Goal: Transaction & Acquisition: Purchase product/service

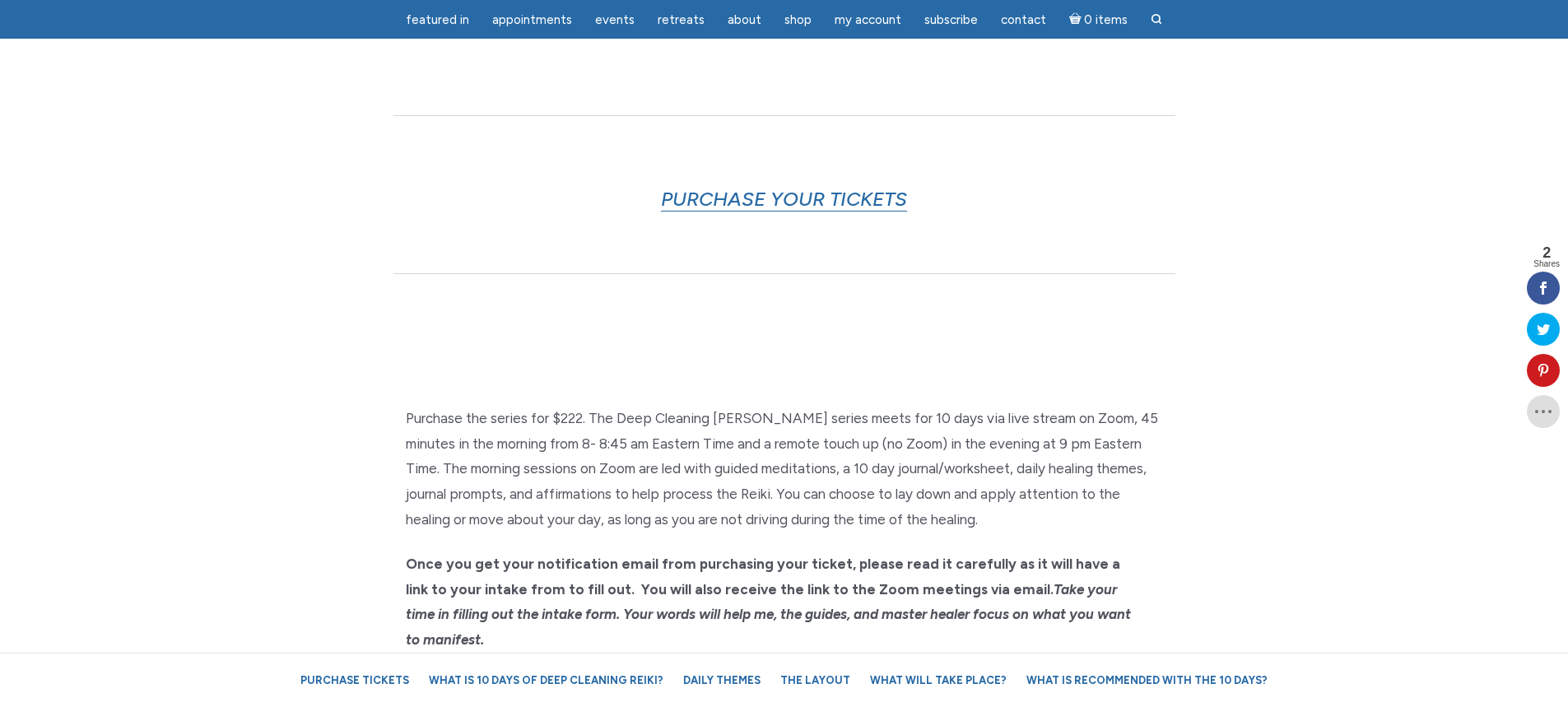
scroll to position [905, 0]
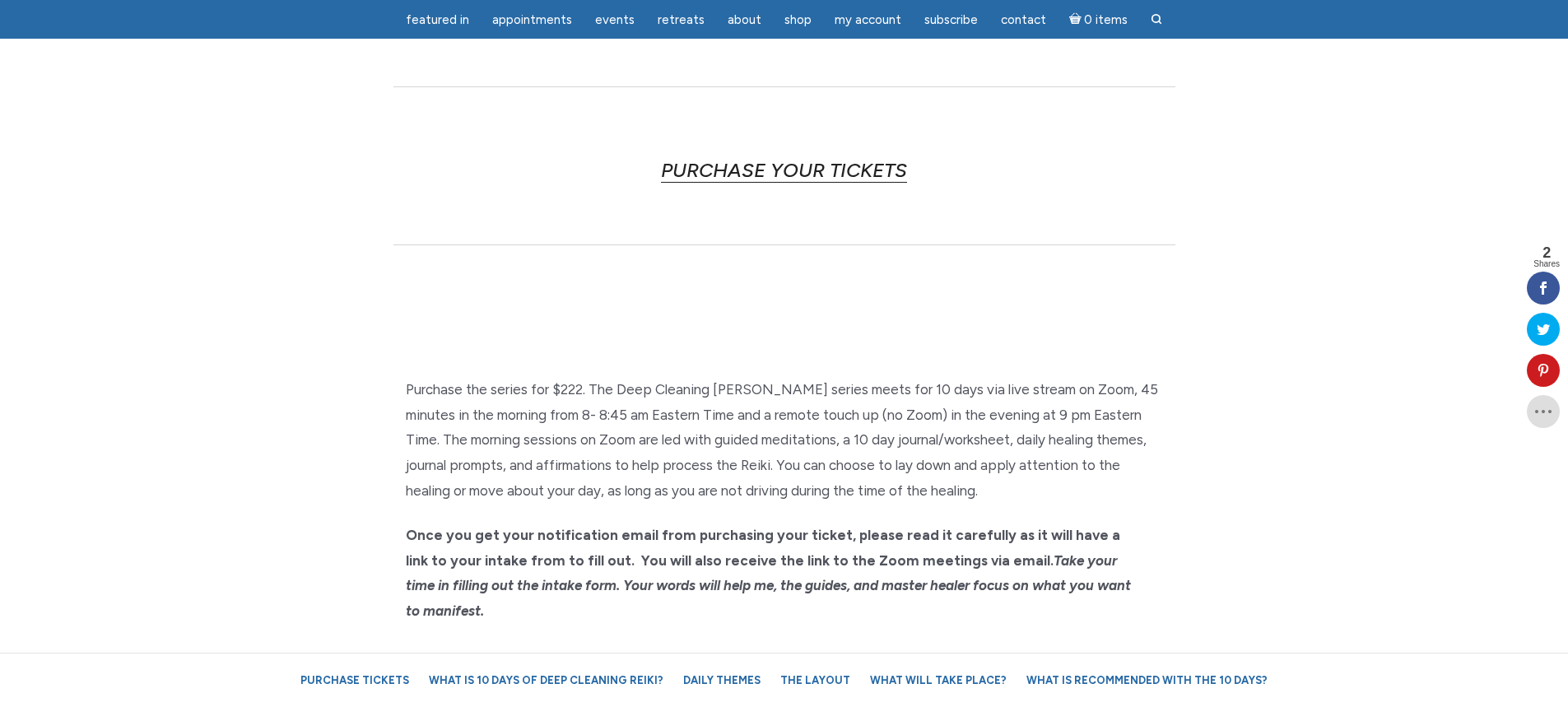
click at [817, 175] on link "PURCHASE YOUR TICKETS" at bounding box center [784, 170] width 246 height 25
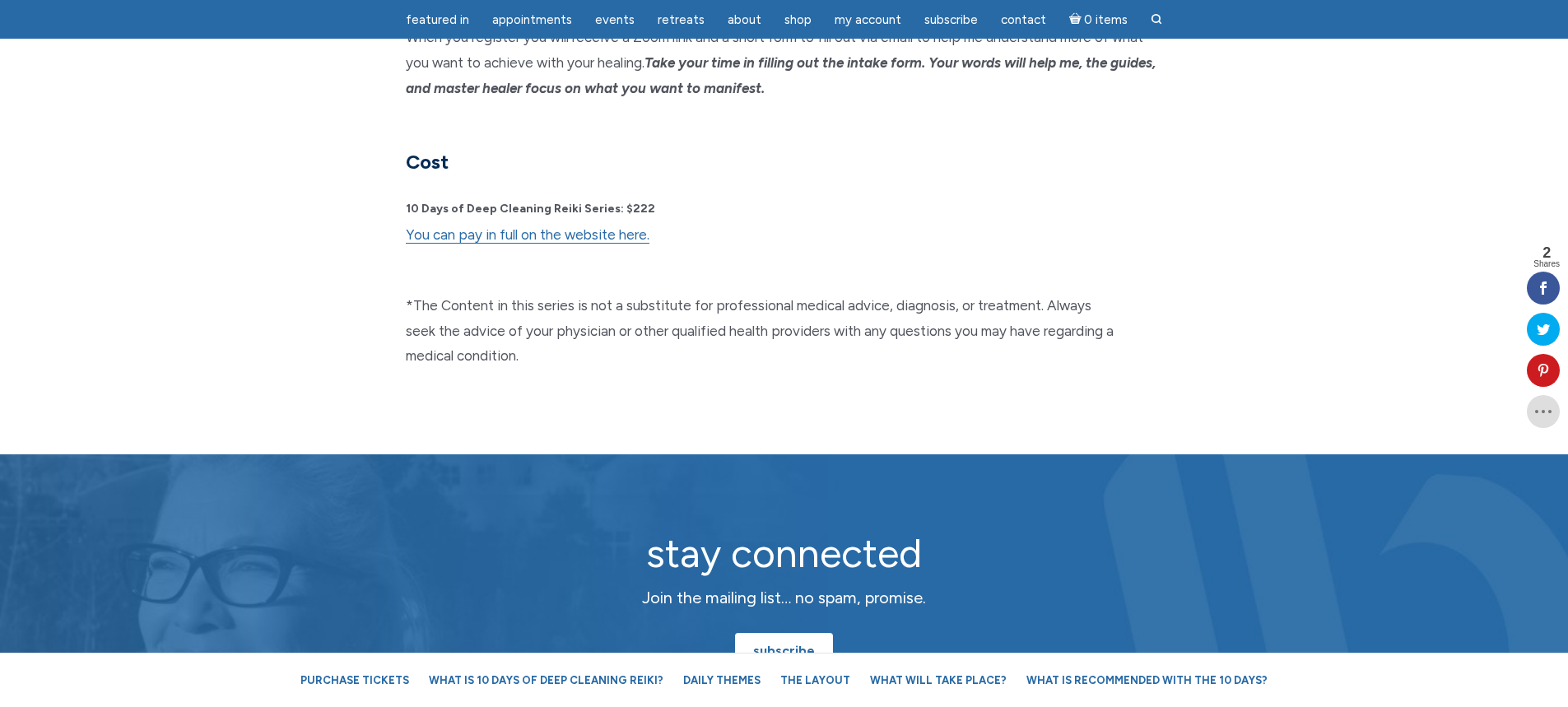
scroll to position [4326, 0]
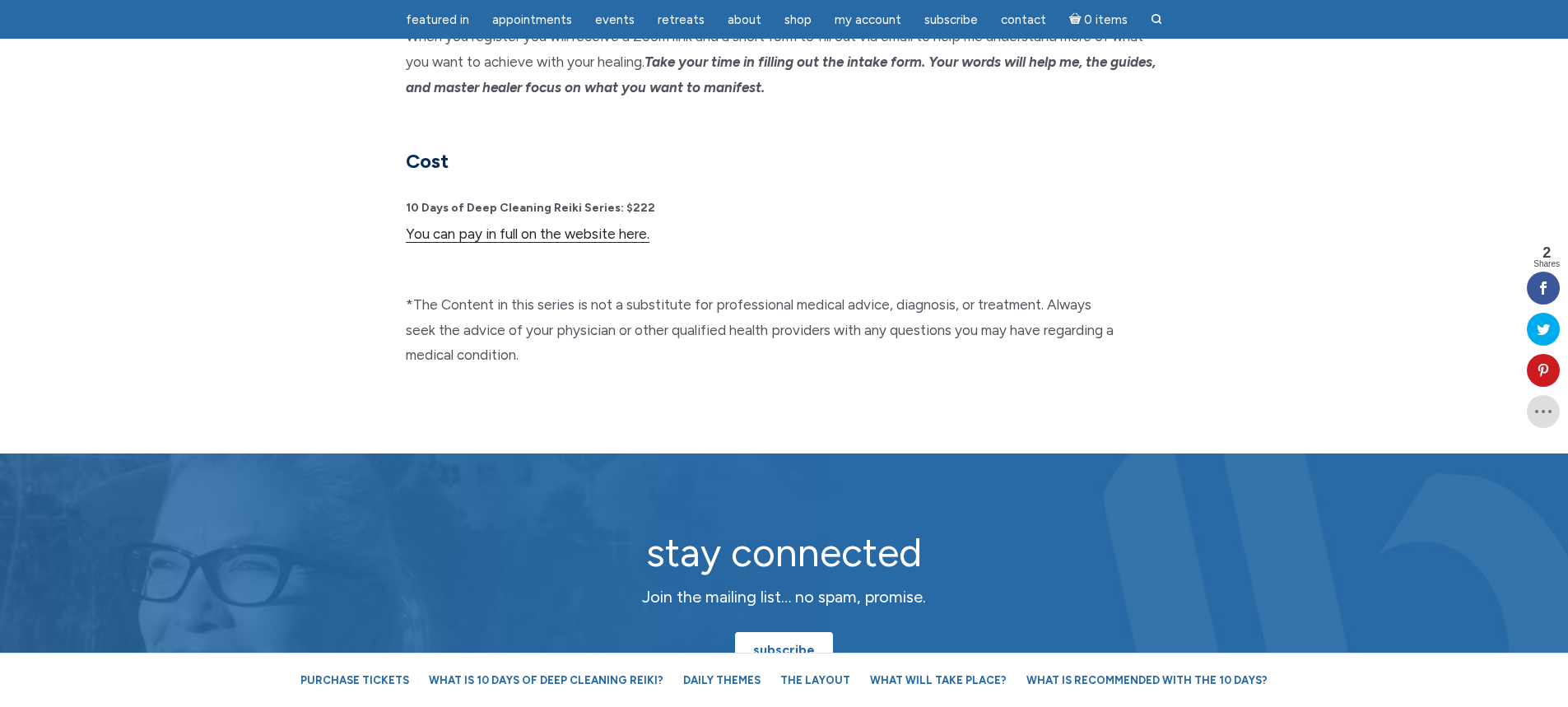
click at [523, 225] on link "You can pay in full on the website here." at bounding box center [527, 233] width 243 height 17
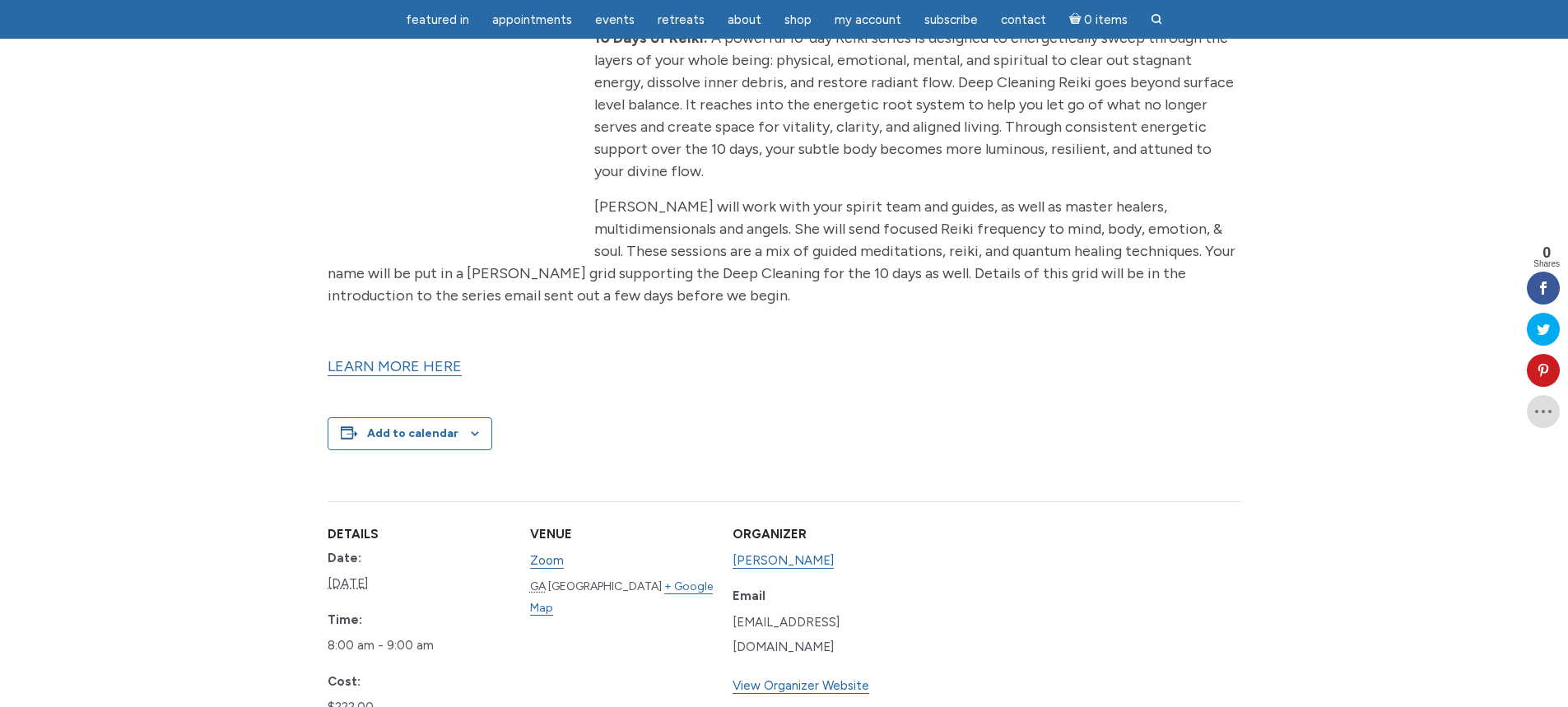
scroll to position [658, 0]
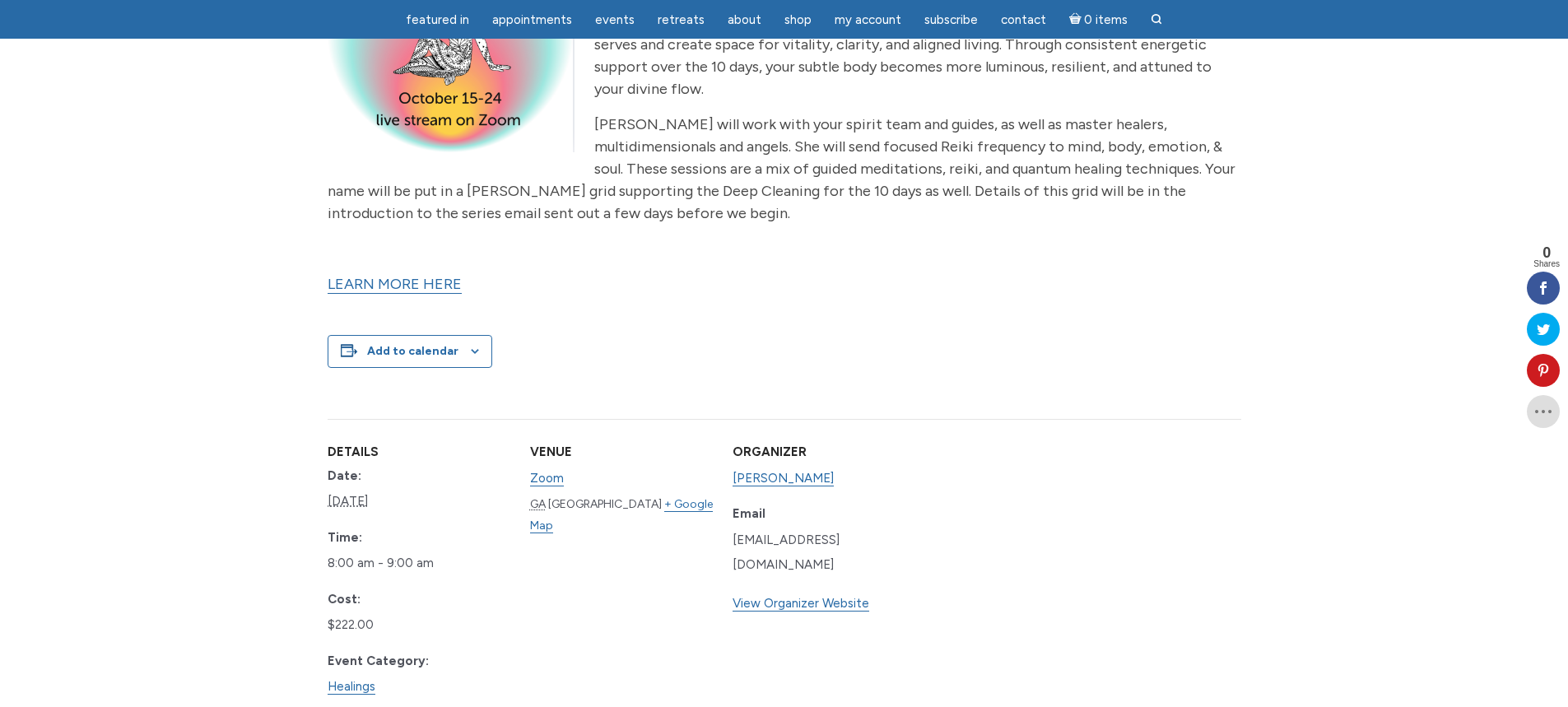
click at [420, 275] on link "LEARN MORE HERE" at bounding box center [394, 284] width 134 height 19
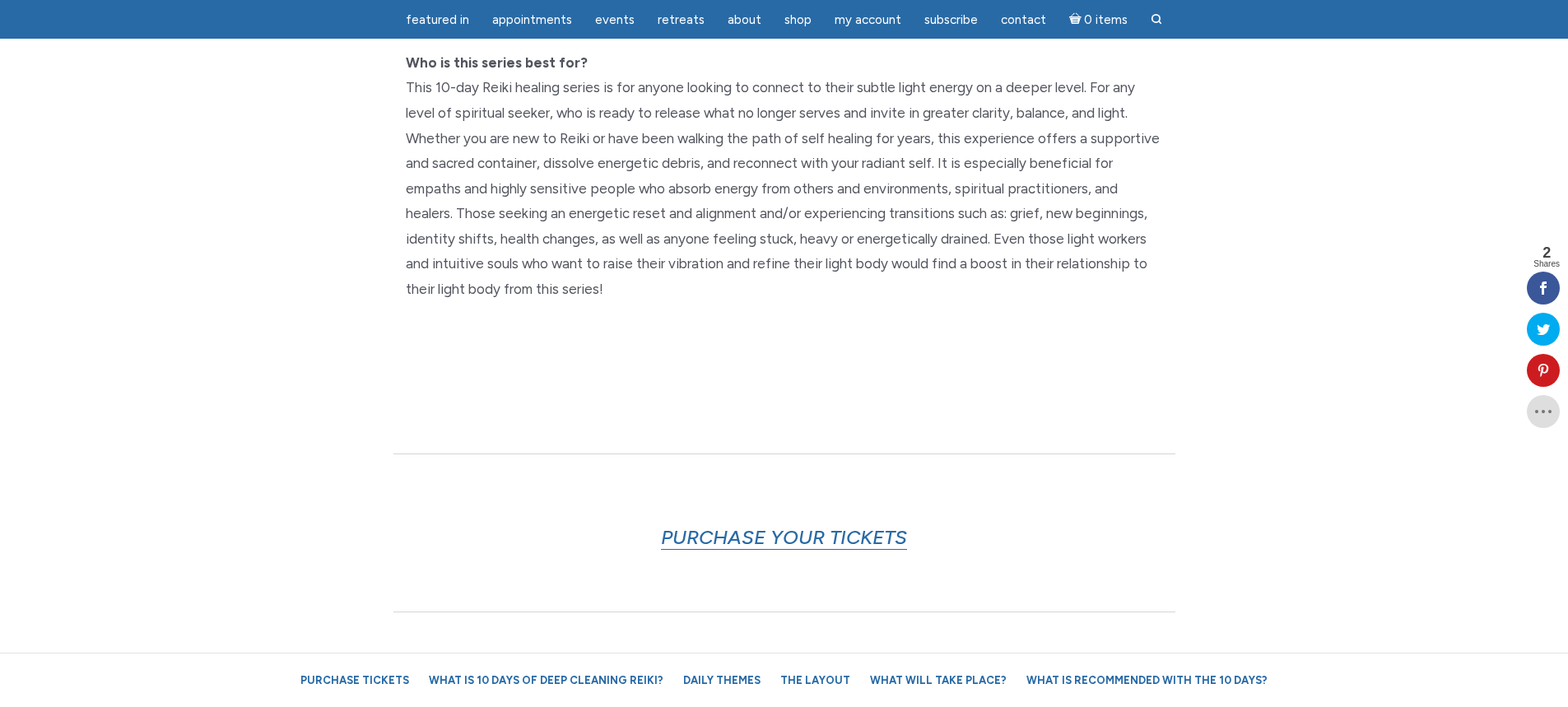
scroll to position [494, 0]
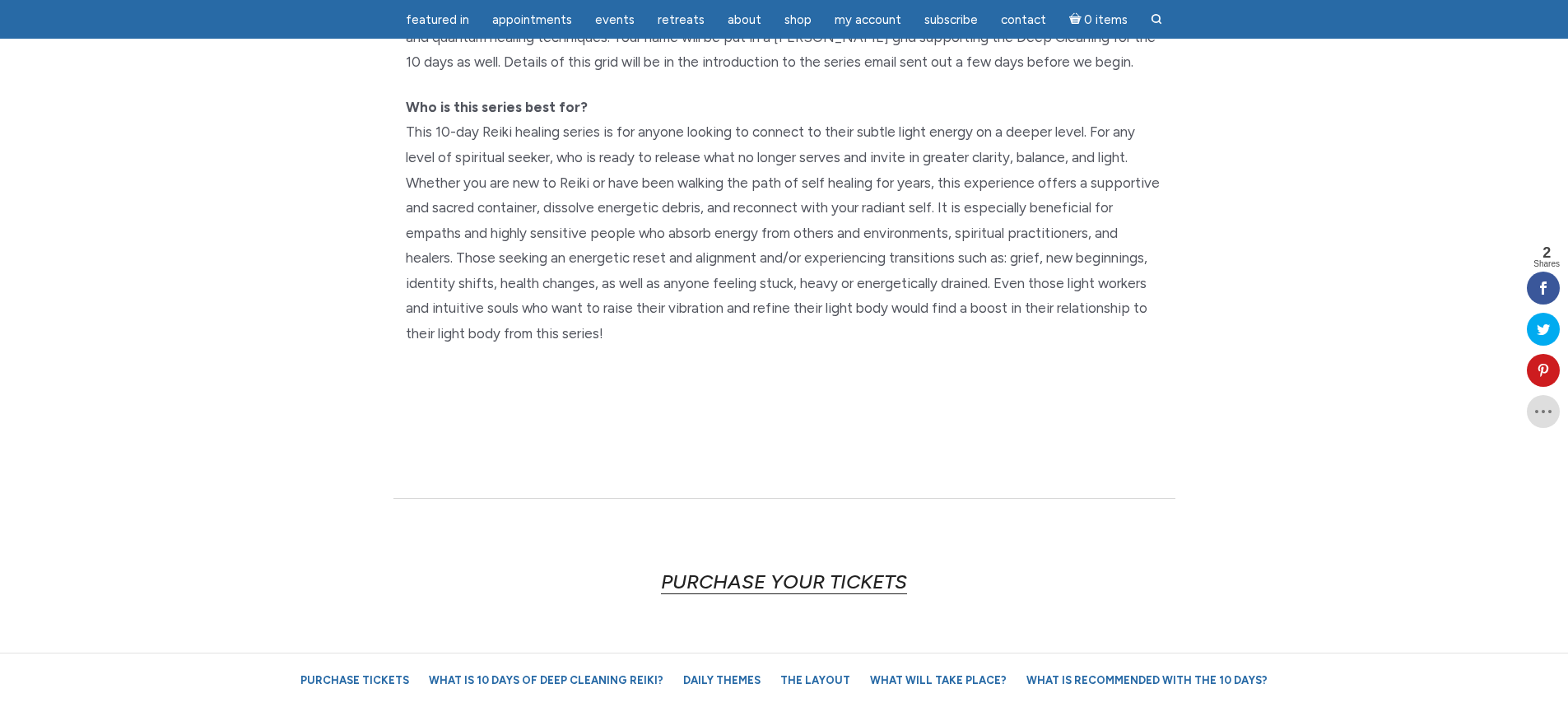
click at [766, 585] on link "PURCHASE YOUR TICKETS" at bounding box center [784, 581] width 246 height 25
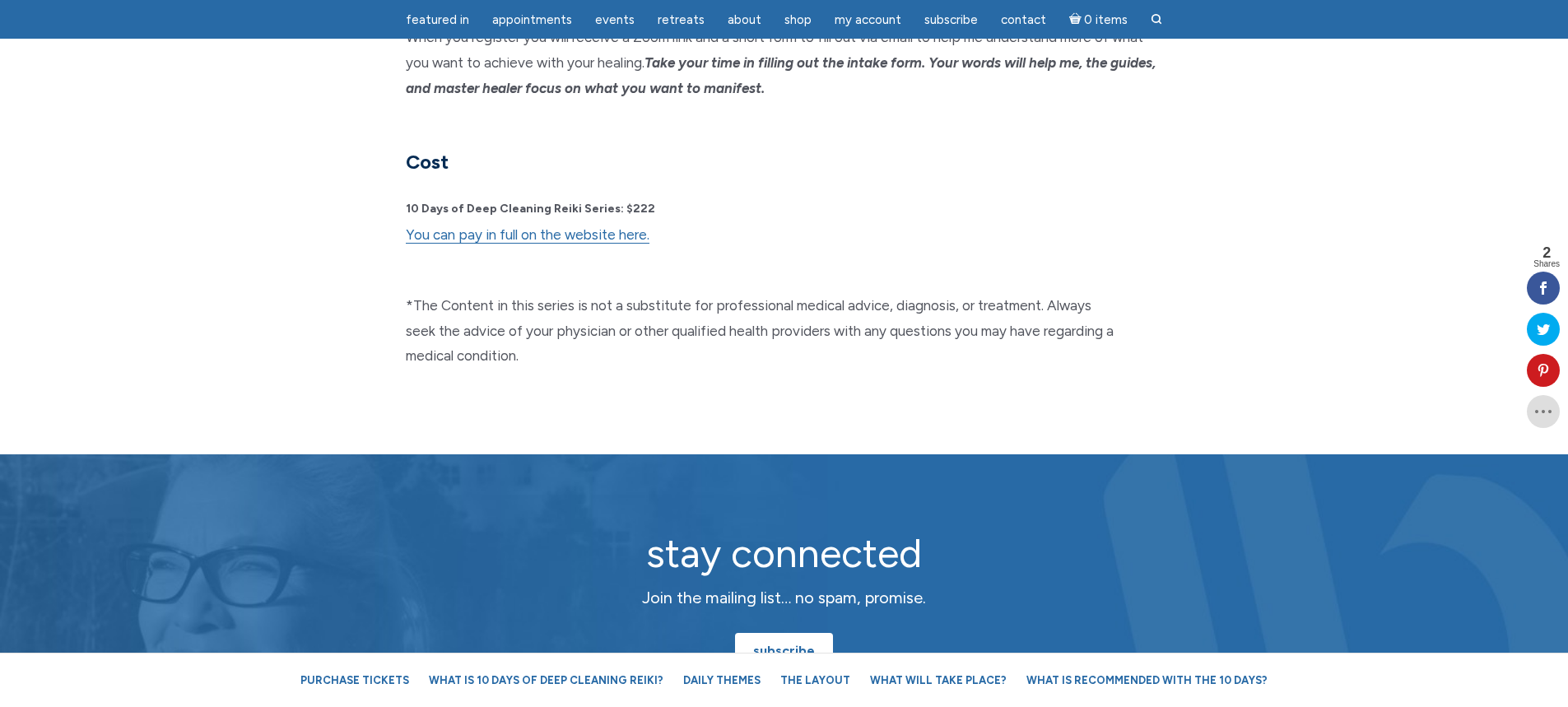
scroll to position [4326, 0]
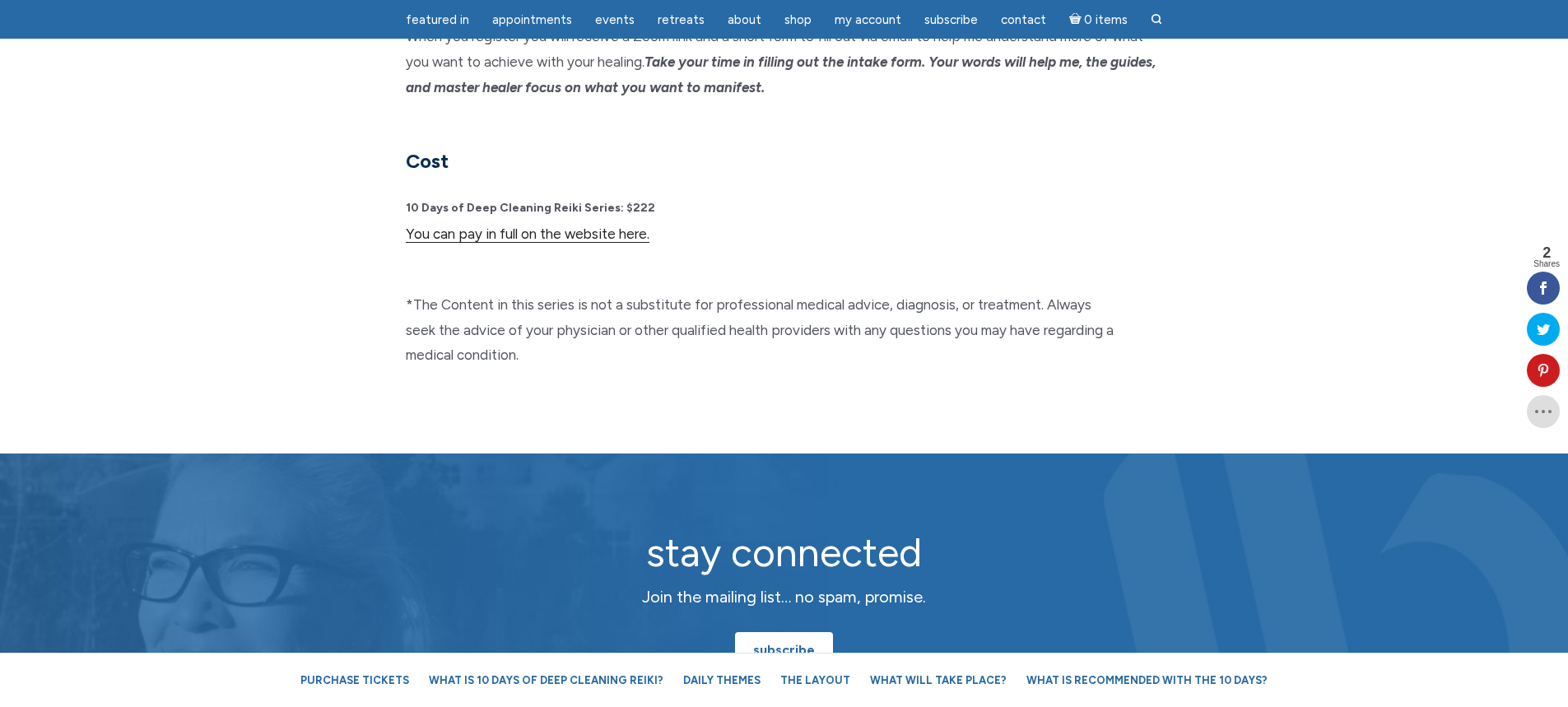
click at [475, 225] on link "You can pay in full on the website here." at bounding box center [527, 233] width 243 height 17
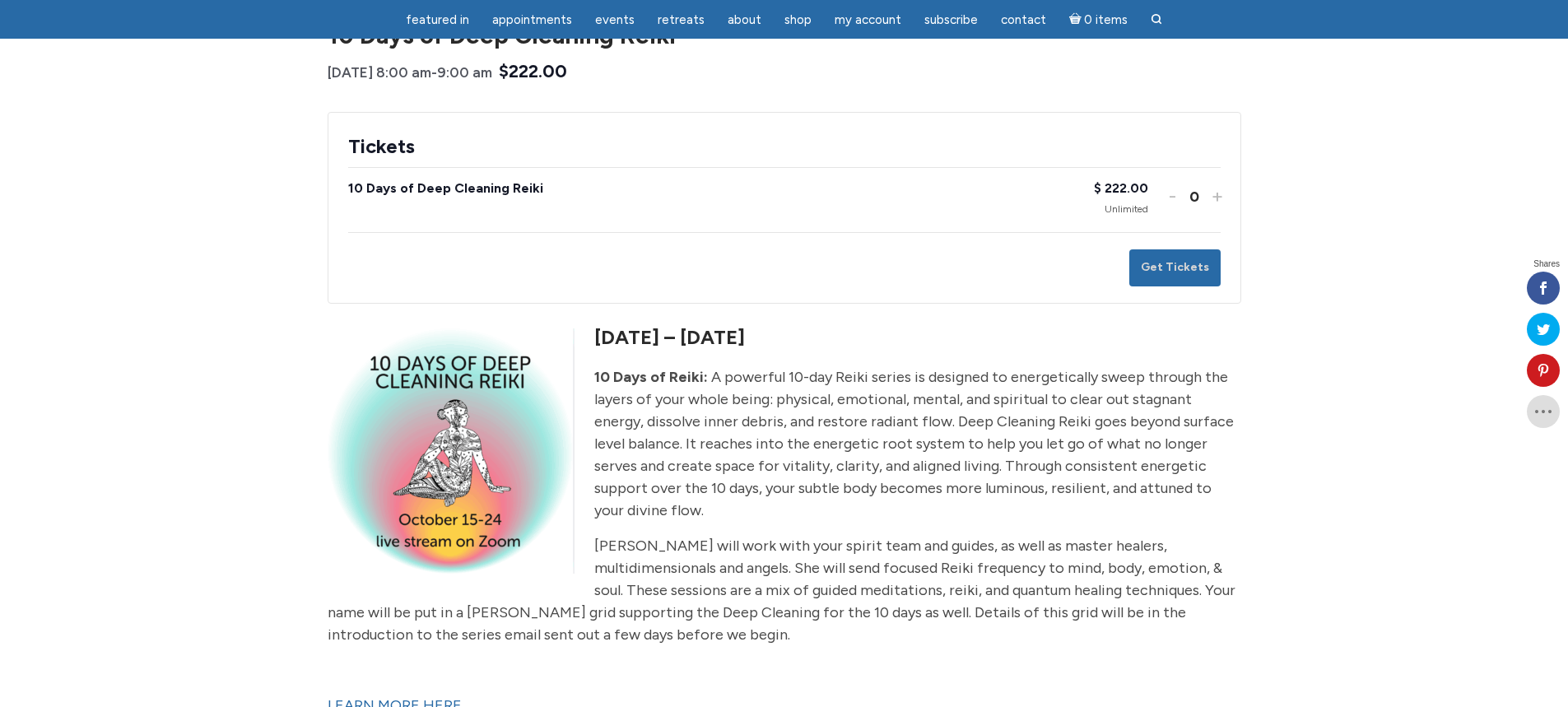
scroll to position [247, 0]
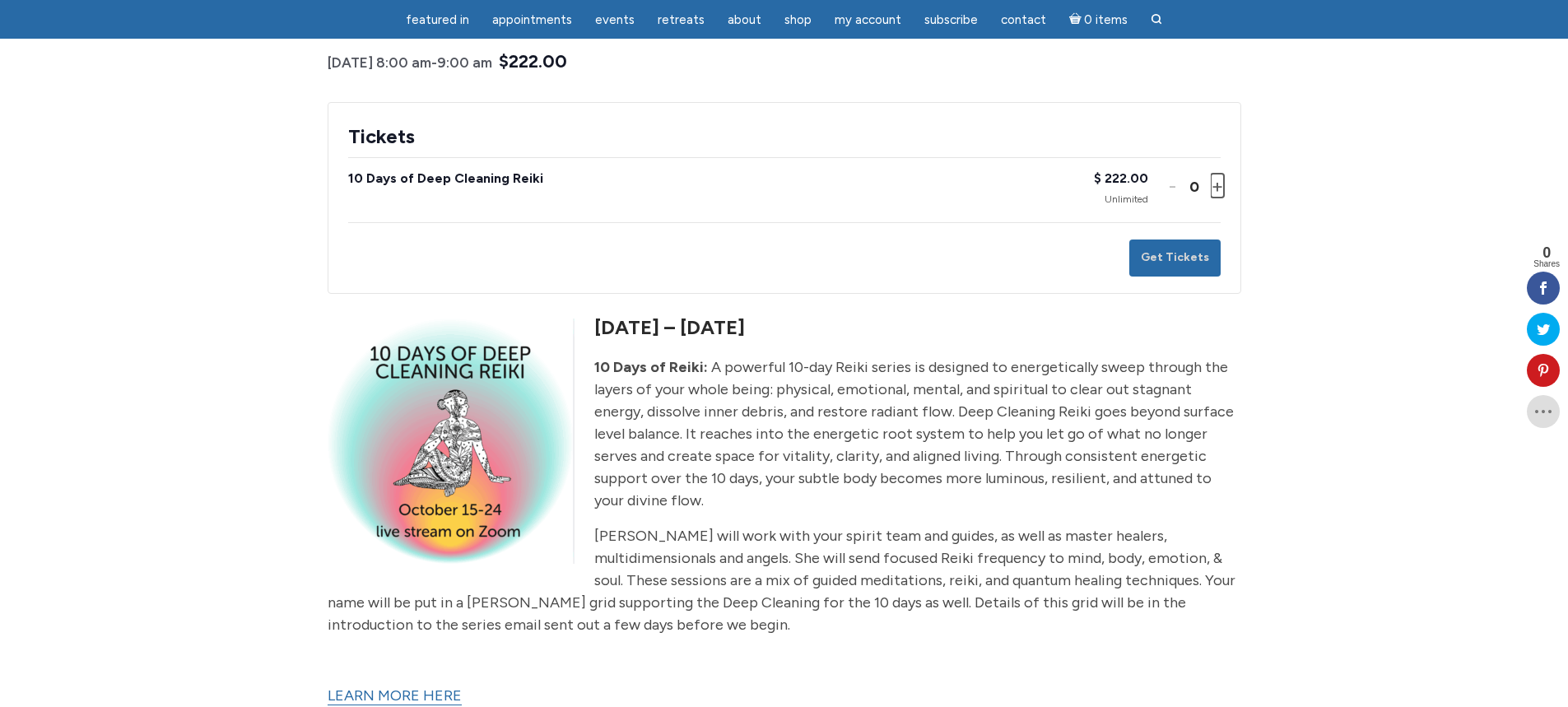
click at [1214, 181] on button "Increase ticket quantity for 10 Days of Deep Cleaning Reiki +" at bounding box center [1216, 186] width 10 height 24
click at [1177, 261] on button "Get Tickets" at bounding box center [1176, 257] width 91 height 37
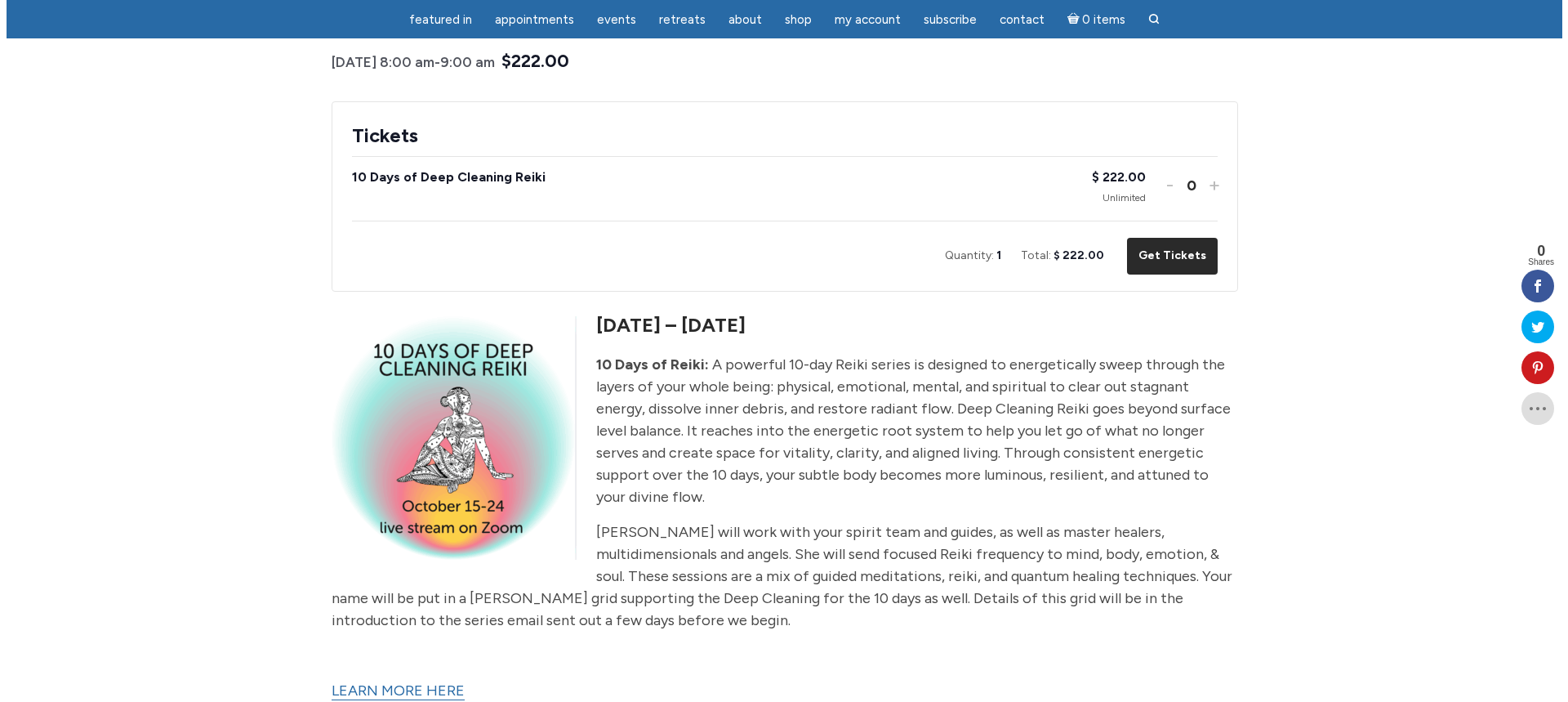
scroll to position [0, 0]
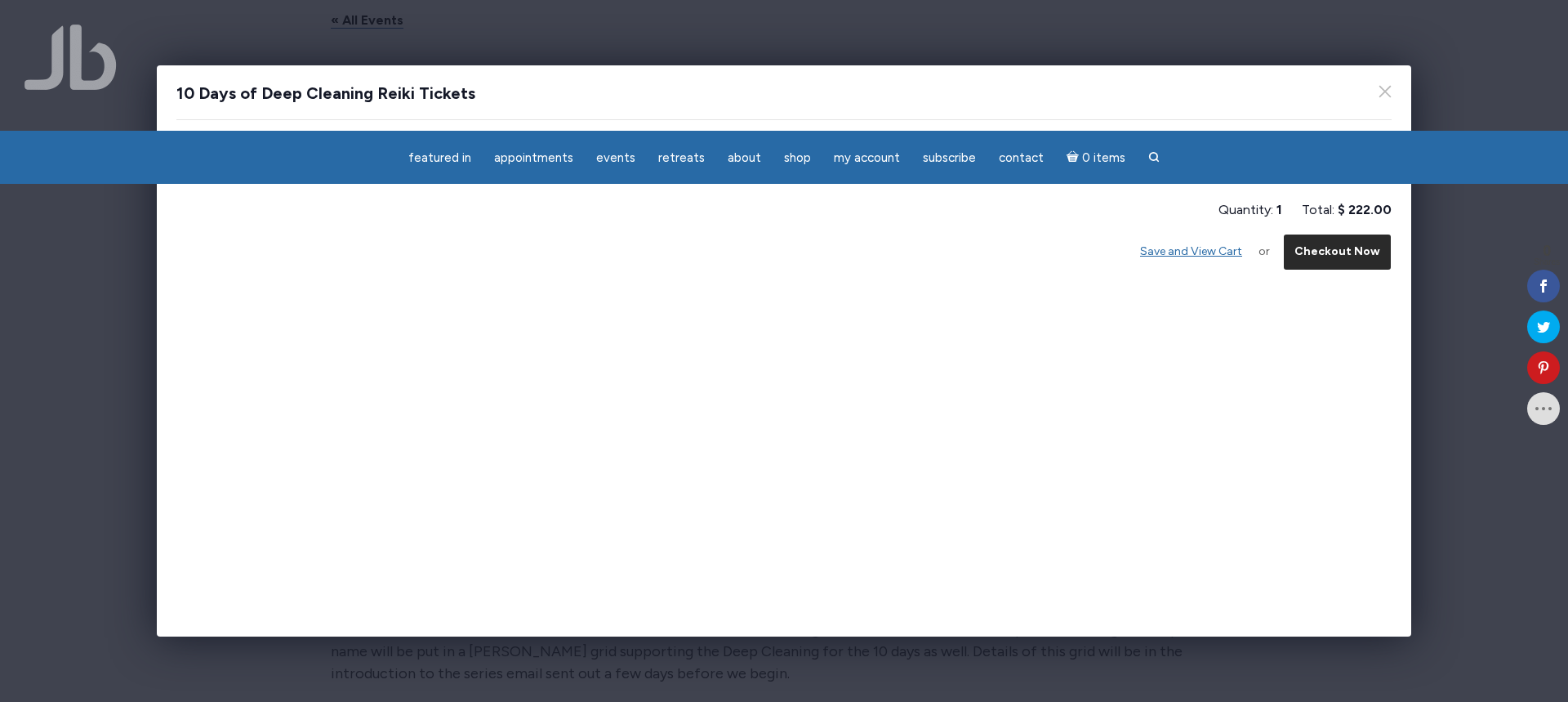
click at [1339, 251] on button "Checkout Now" at bounding box center [1337, 251] width 108 height 36
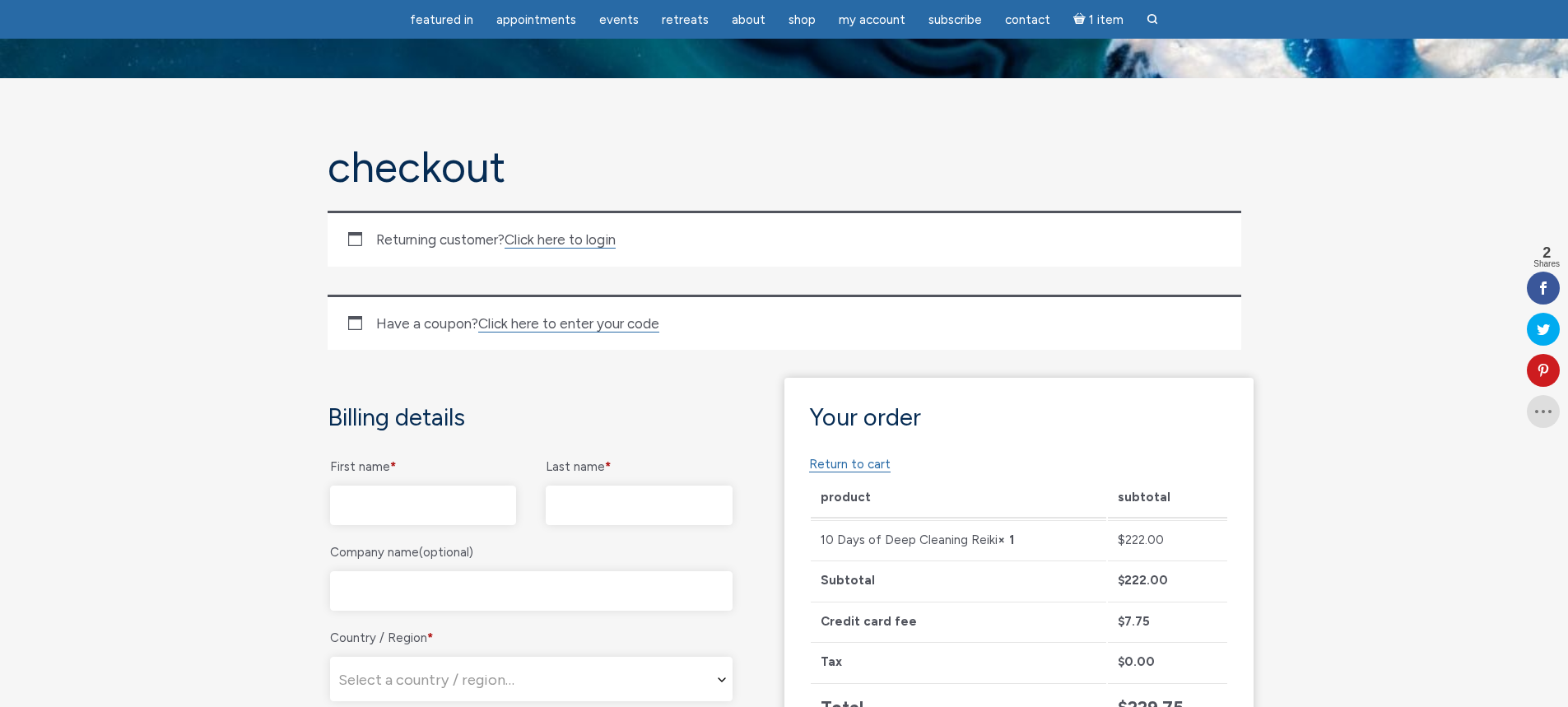
scroll to position [82, 0]
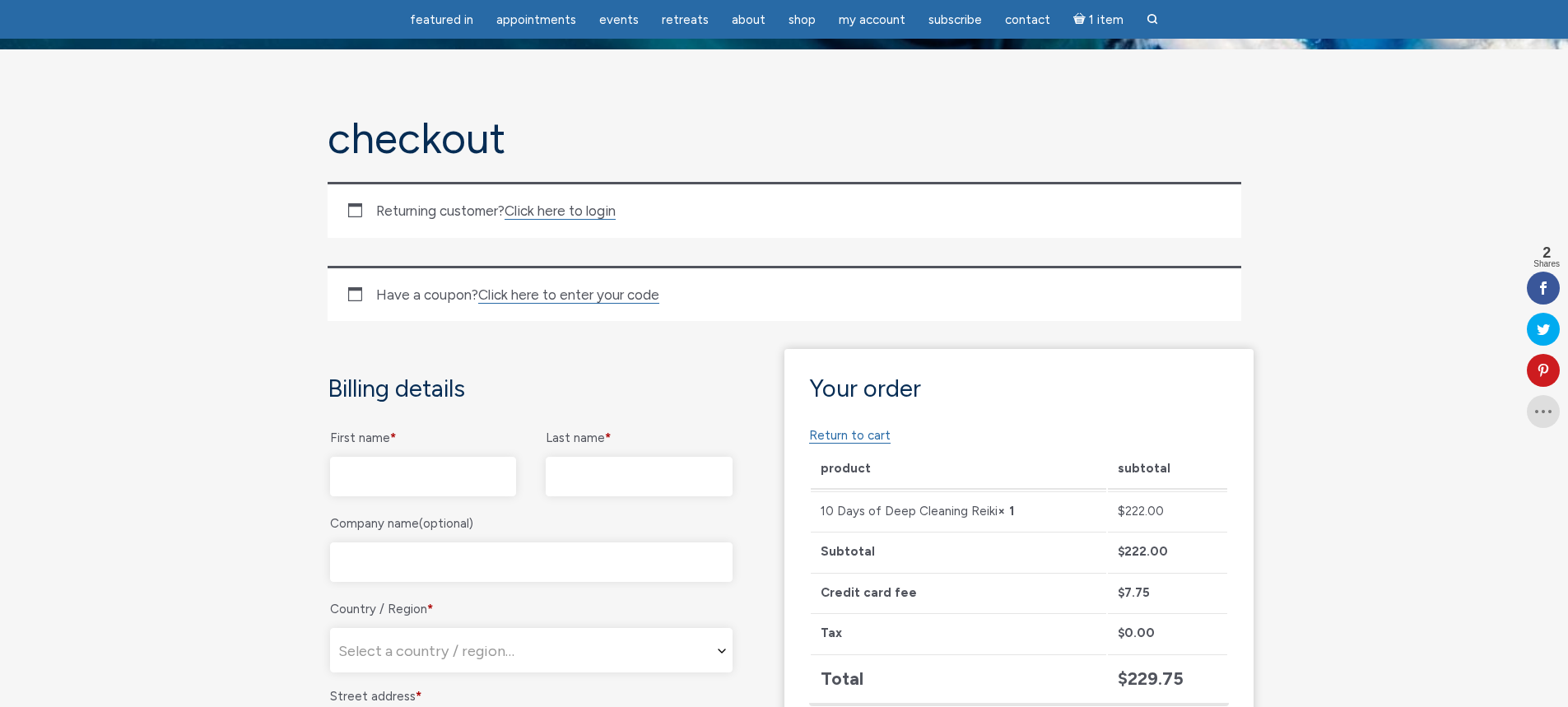
click at [405, 475] on input "First name *" at bounding box center [423, 477] width 187 height 40
type input "Reenat"
type input "[PERSON_NAME]"
select select "US"
type input "12436 Caminito Valioso"
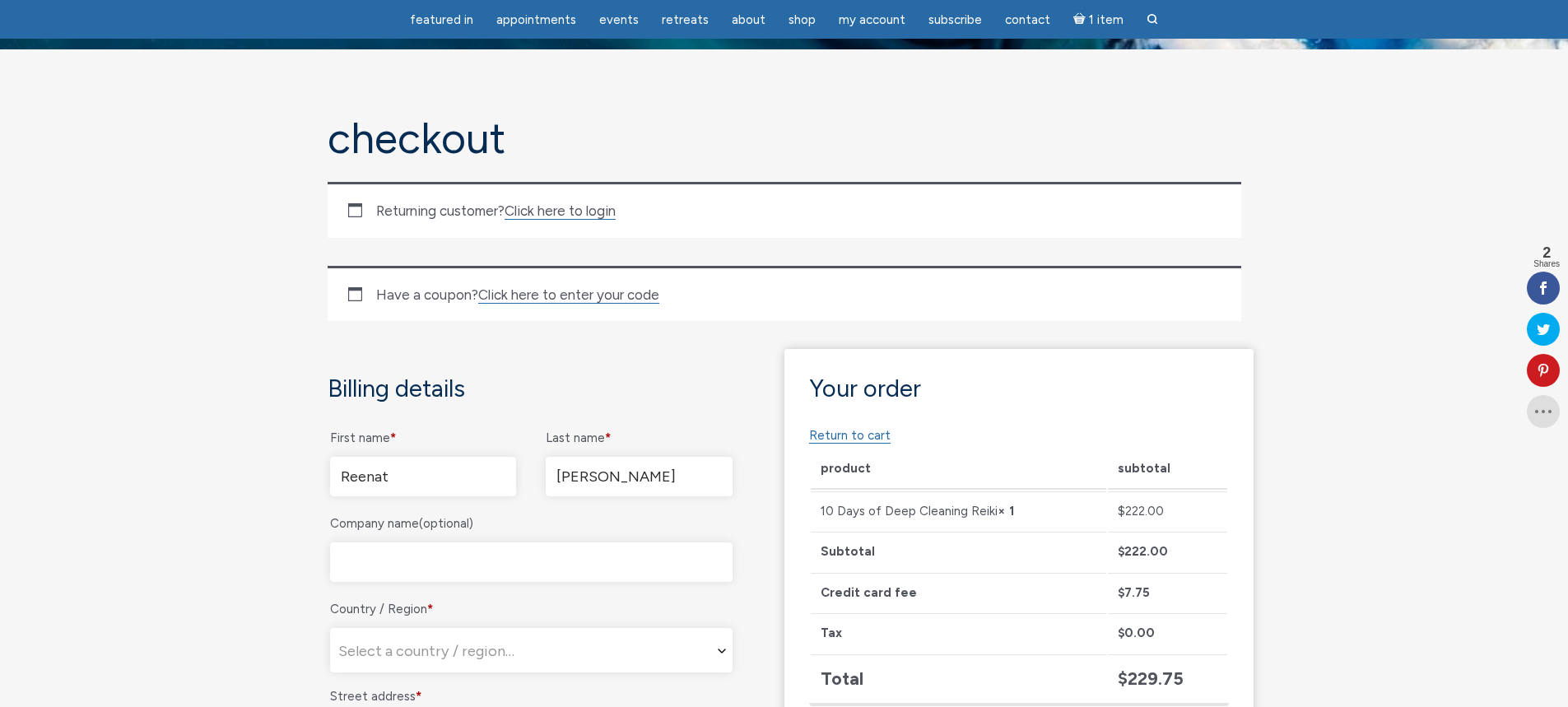
type input "[GEOGRAPHIC_DATA]"
type input "92130"
type input "18582811731"
type input "[EMAIL_ADDRESS][DOMAIN_NAME]"
select select "US"
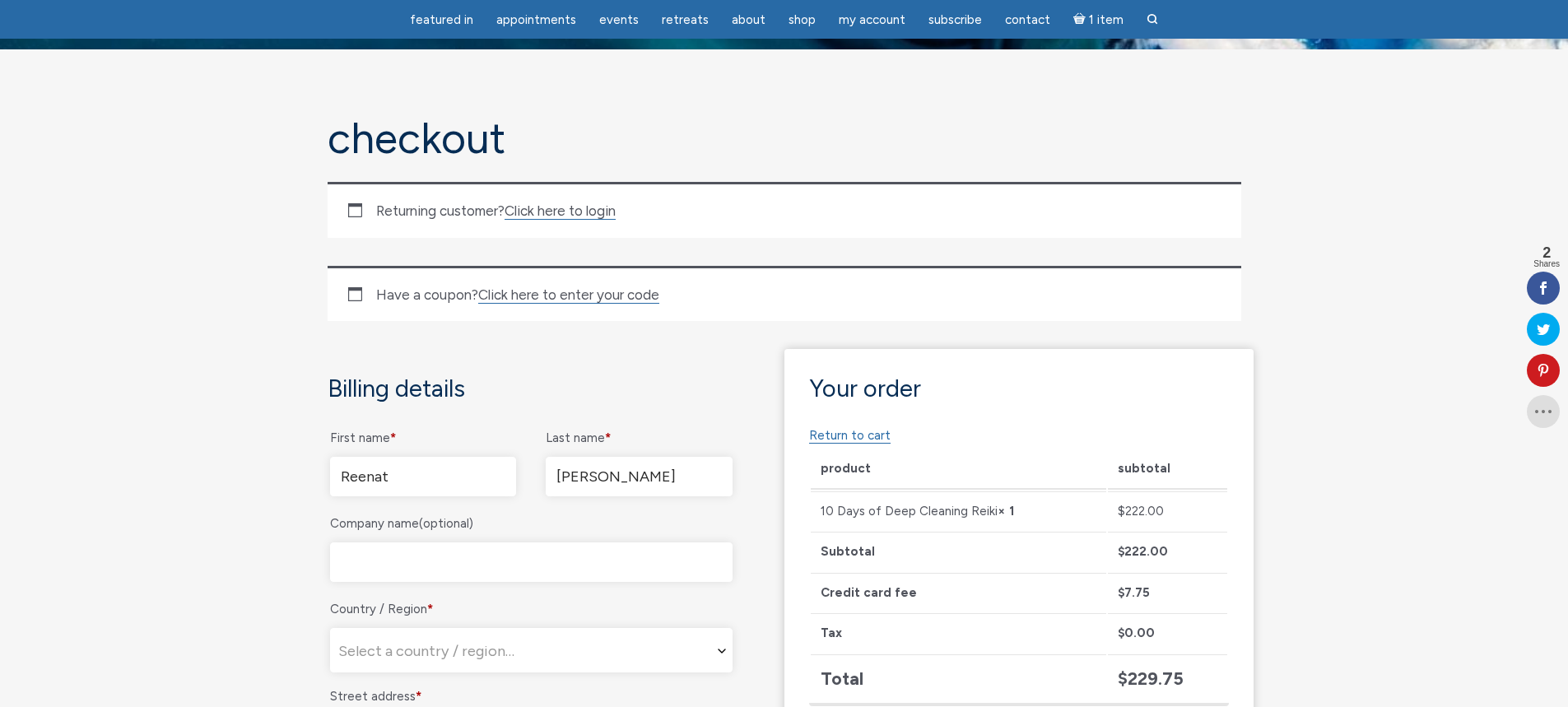
select select "CA"
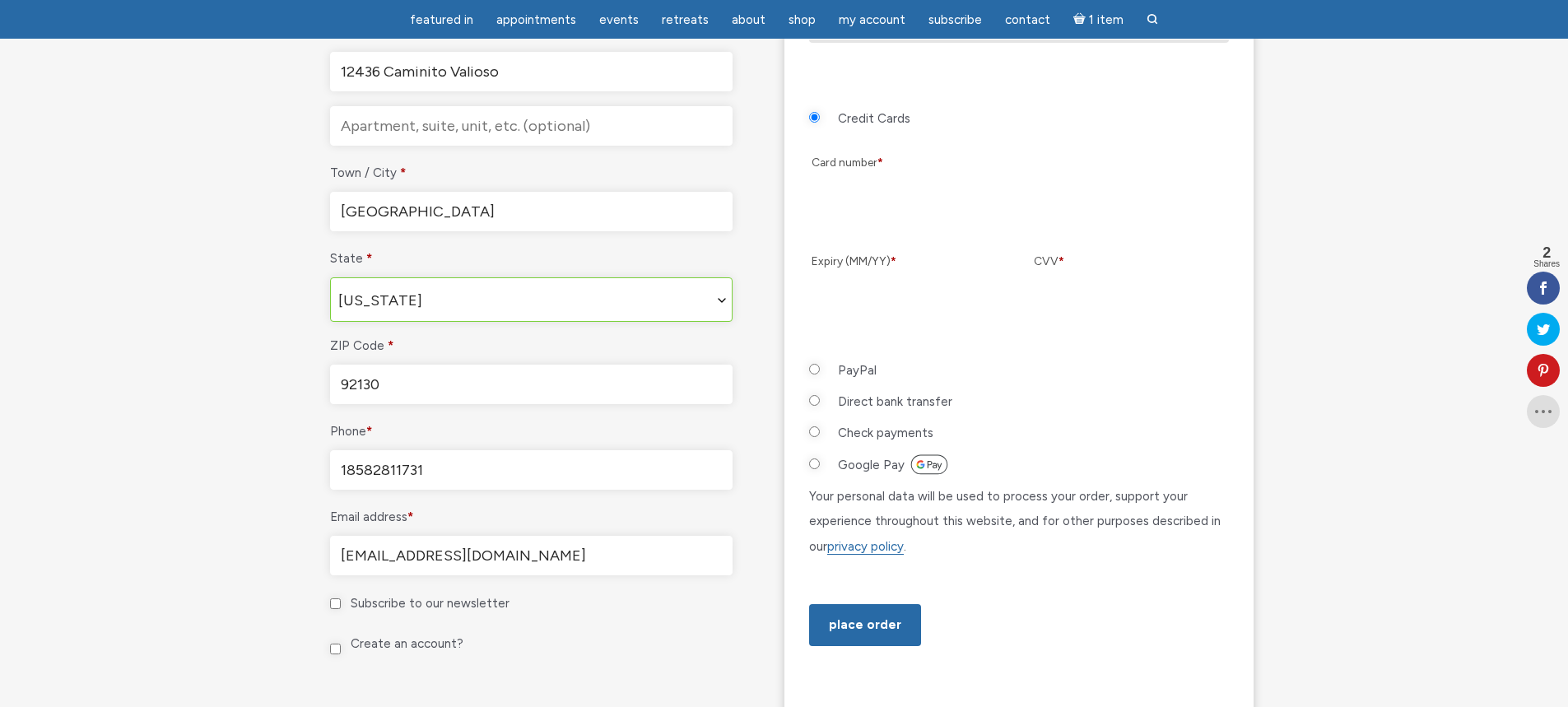
scroll to position [775, 0]
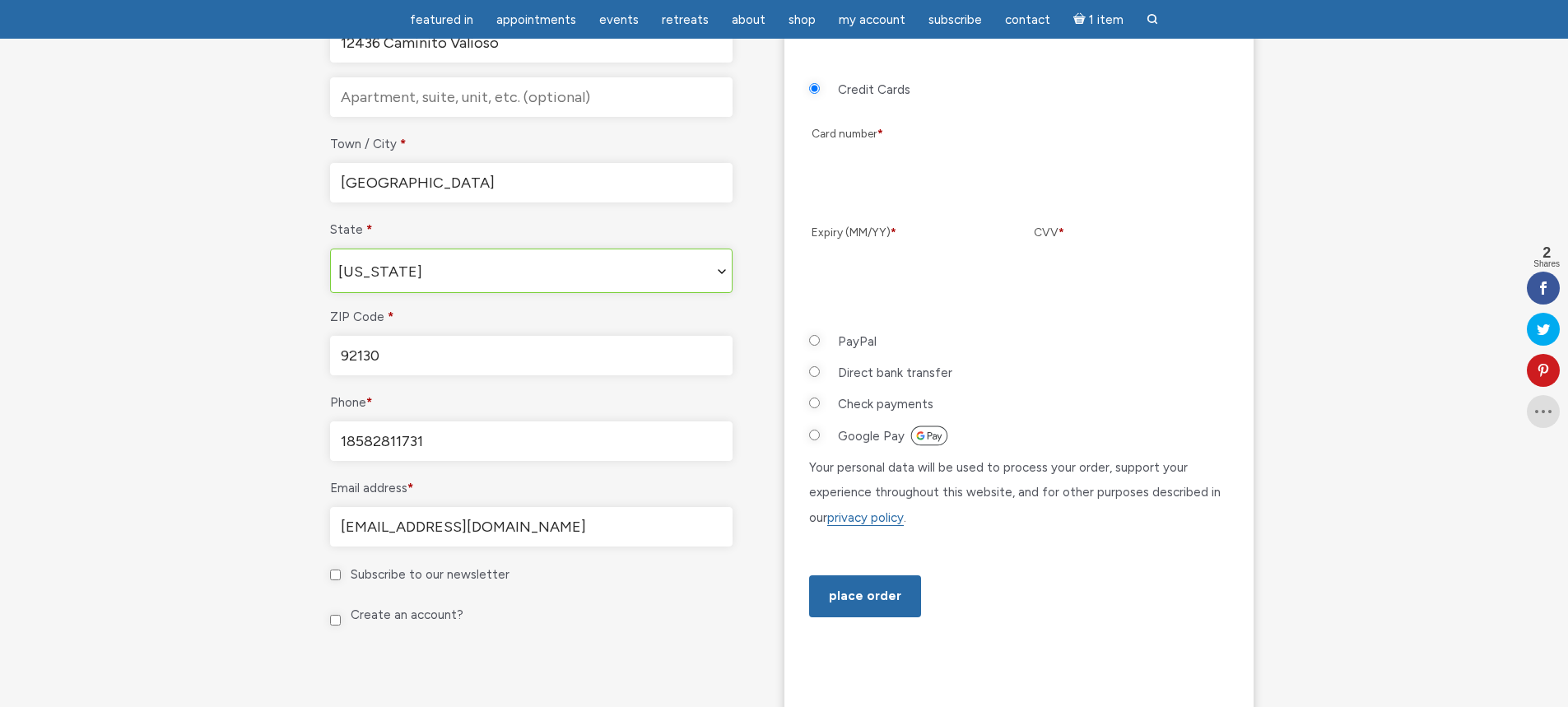
click at [337, 574] on input "Subscribe to our newsletter" at bounding box center [335, 574] width 11 height 11
checkbox input "true"
click at [334, 617] on input "Create an account?" at bounding box center [335, 620] width 11 height 11
checkbox input "true"
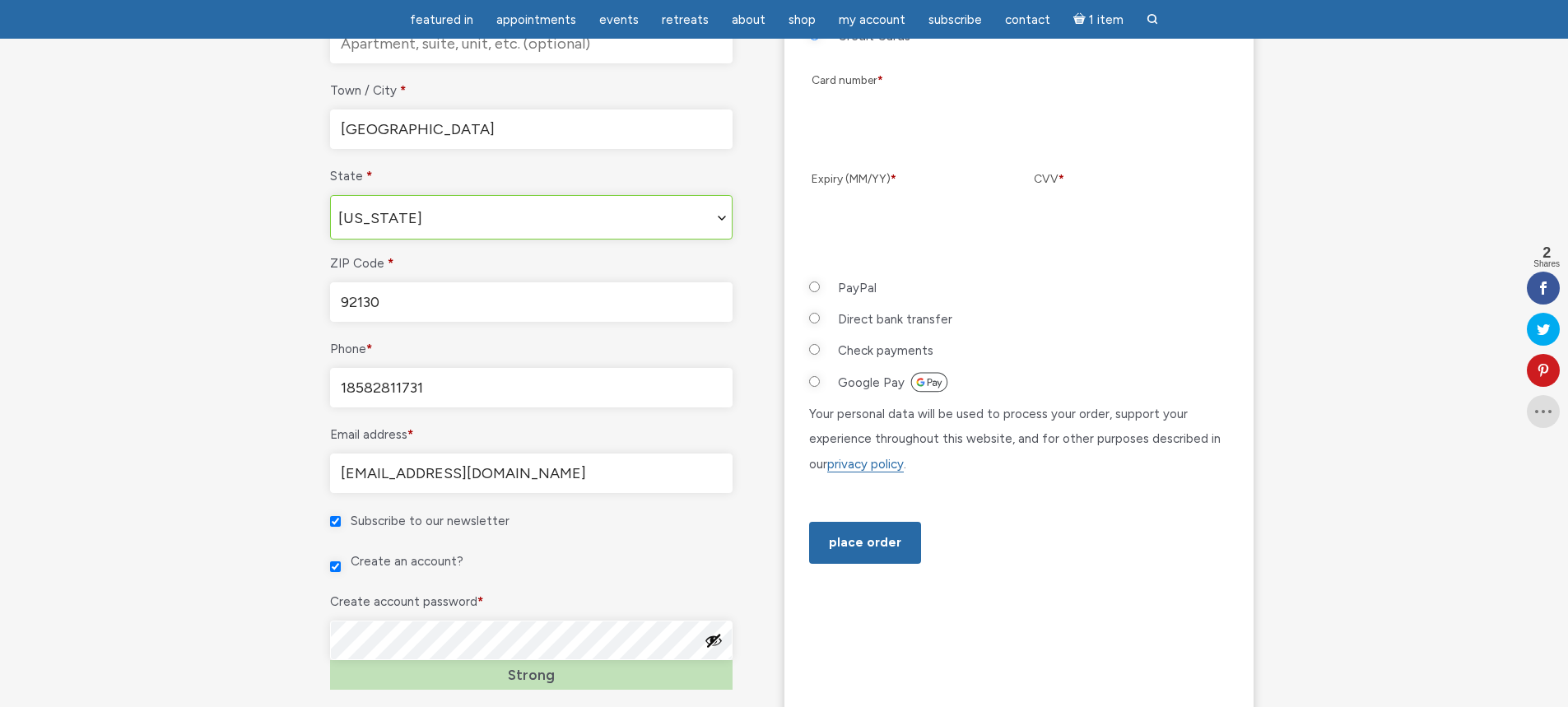
scroll to position [857, 0]
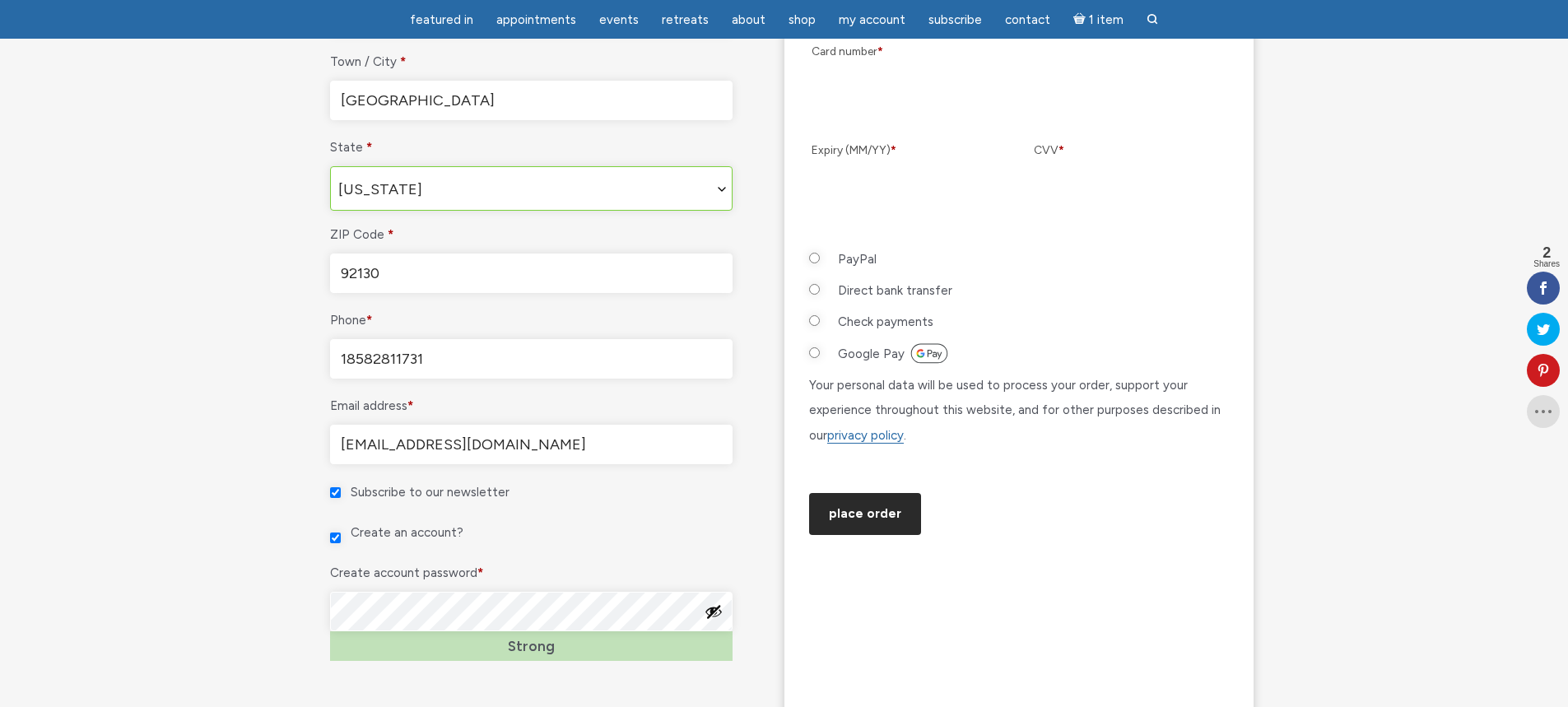
click at [862, 535] on button "Place order" at bounding box center [864, 513] width 112 height 42
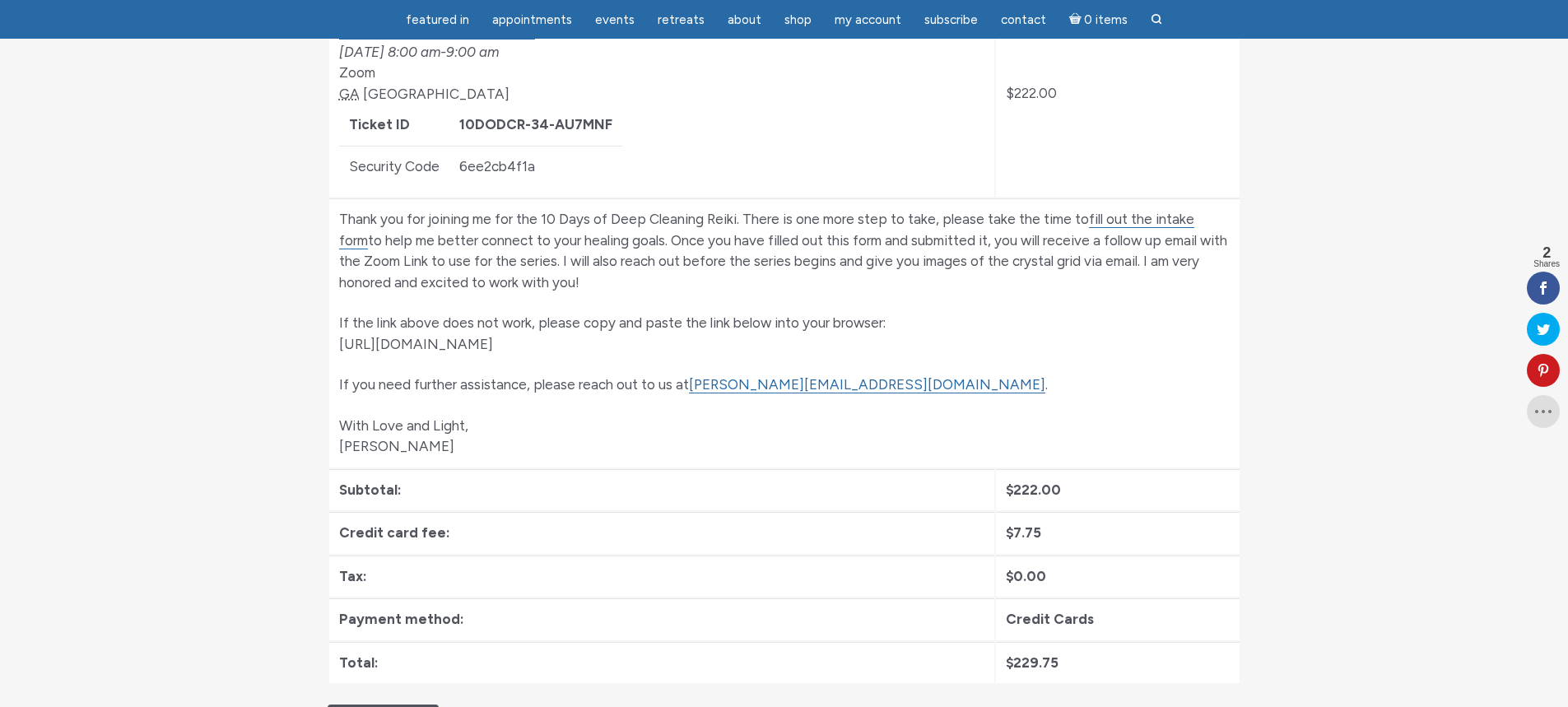
scroll to position [411, 0]
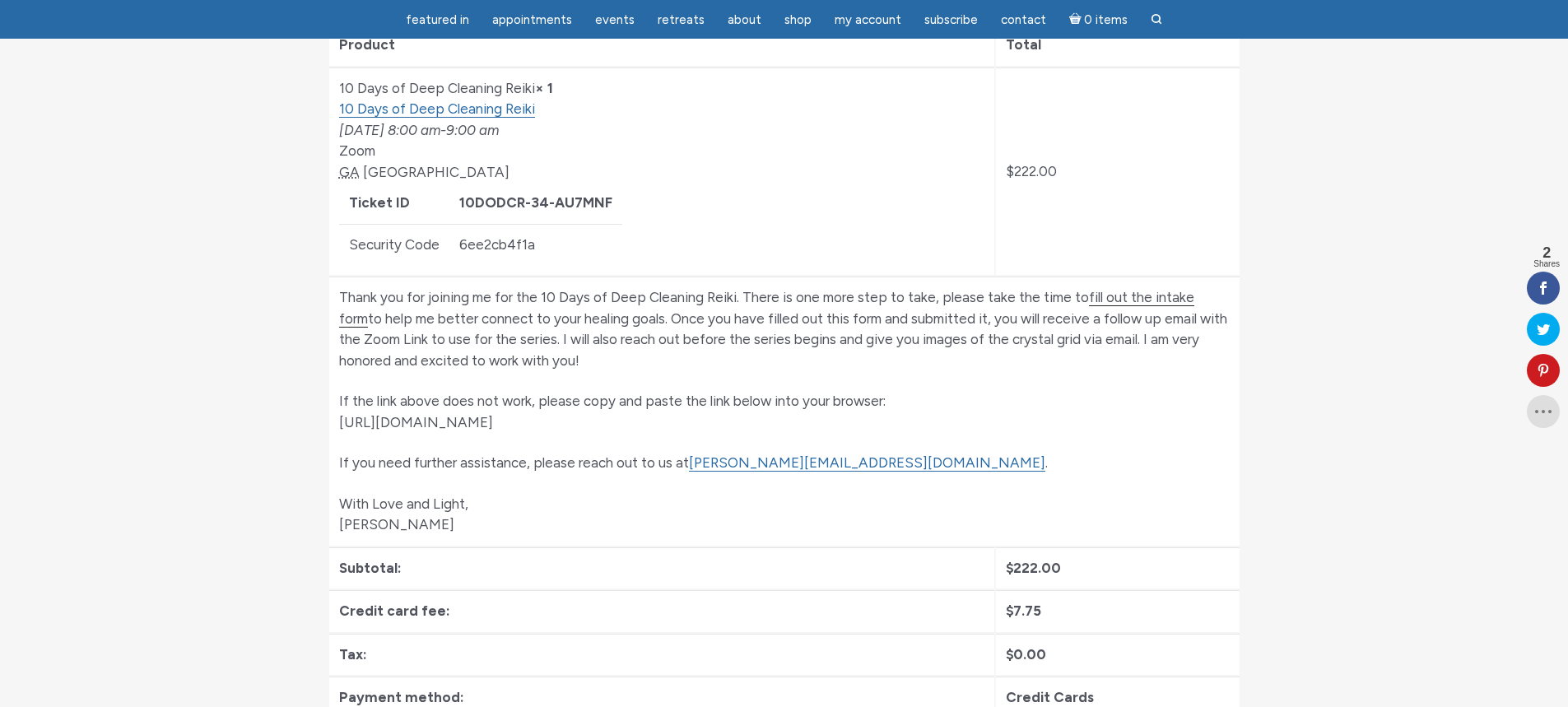
click at [1139, 295] on link "fill out the intake form" at bounding box center [766, 308] width 856 height 39
click at [1165, 302] on link "fill out the intake form" at bounding box center [766, 308] width 856 height 39
click at [1176, 305] on link "fill out the intake form" at bounding box center [766, 308] width 856 height 39
click at [1177, 303] on link "fill out the intake form" at bounding box center [766, 308] width 856 height 39
click at [511, 428] on p "If the link above does not work, please copy and paste the link below into your…" at bounding box center [784, 412] width 890 height 42
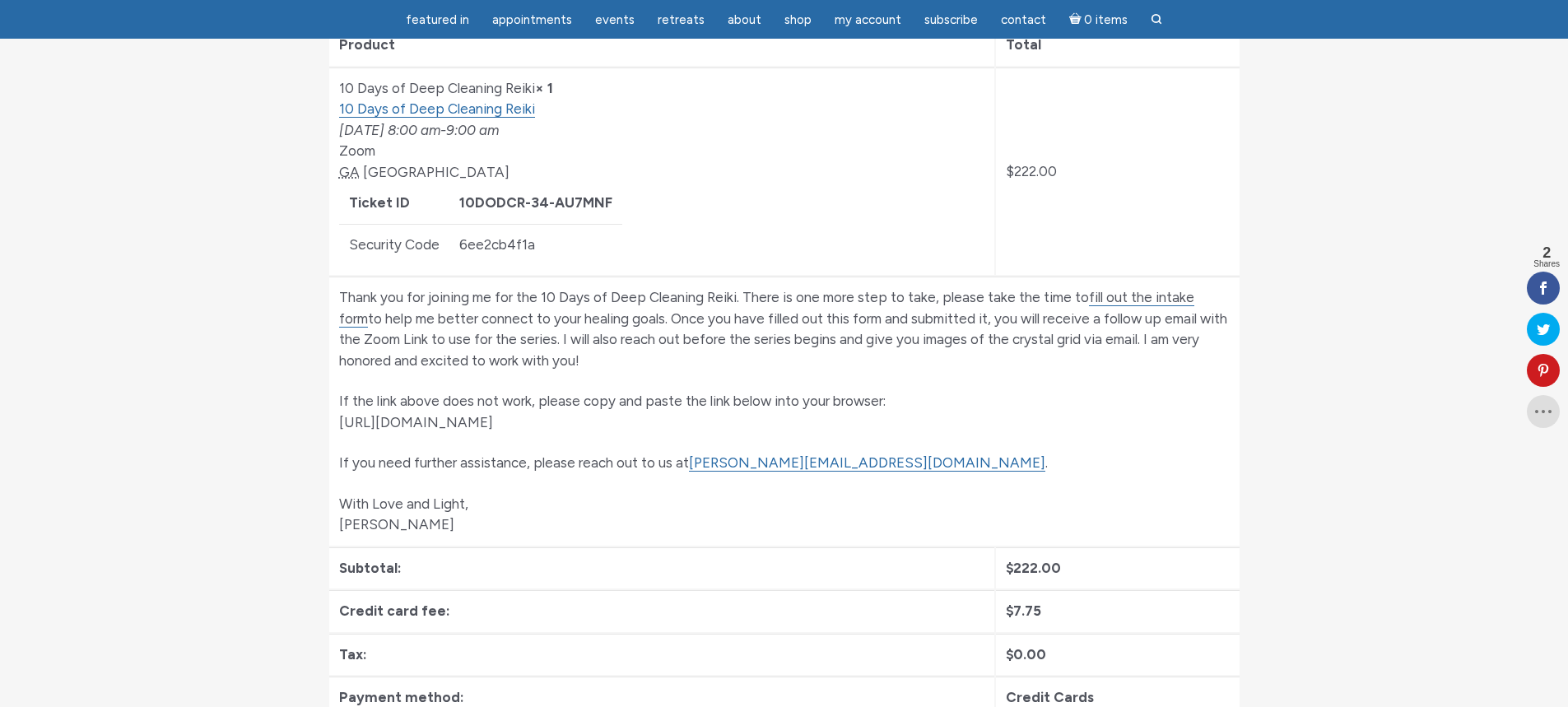
click at [511, 428] on p "If the link above does not work, please copy and paste the link below into your…" at bounding box center [784, 412] width 890 height 42
copy td "[URL][DOMAIN_NAME]"
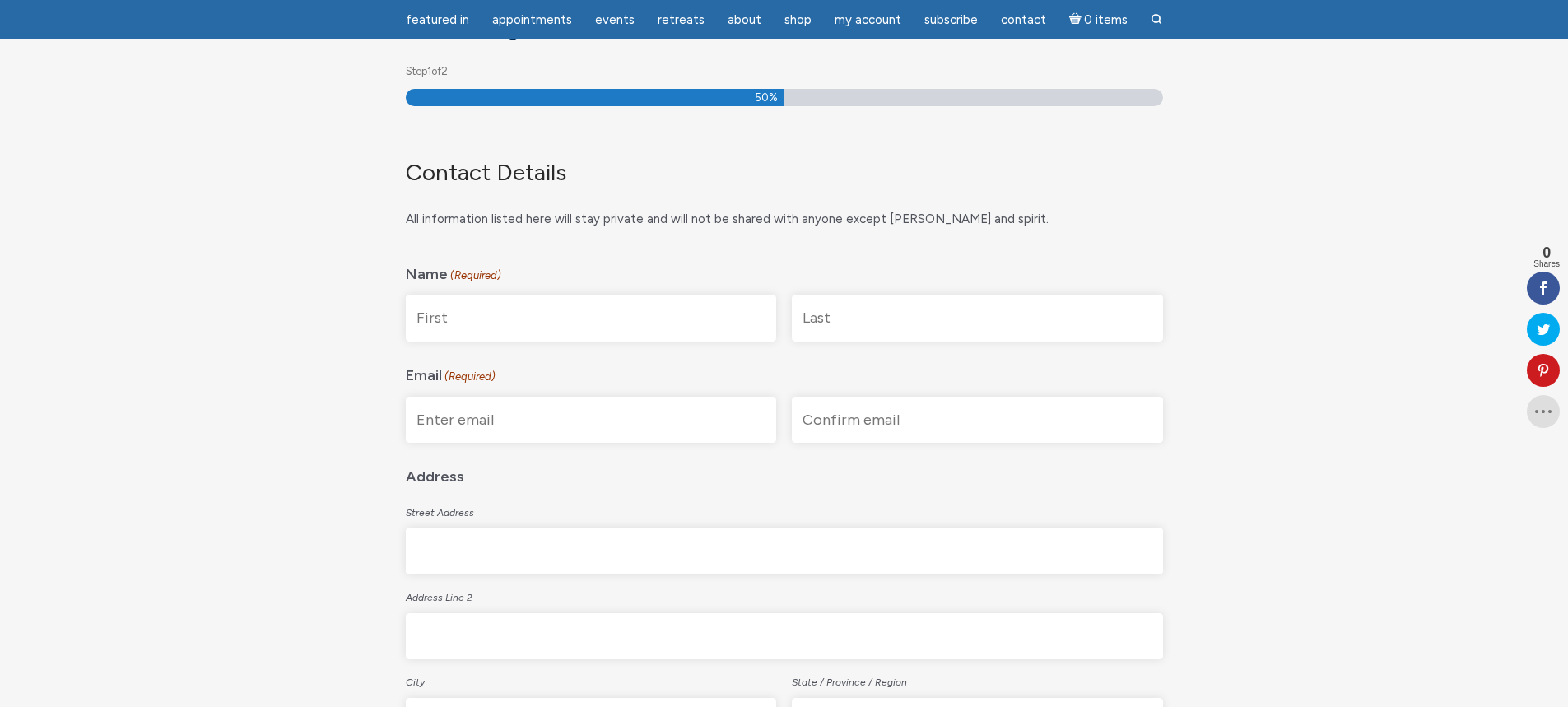
scroll to position [247, 0]
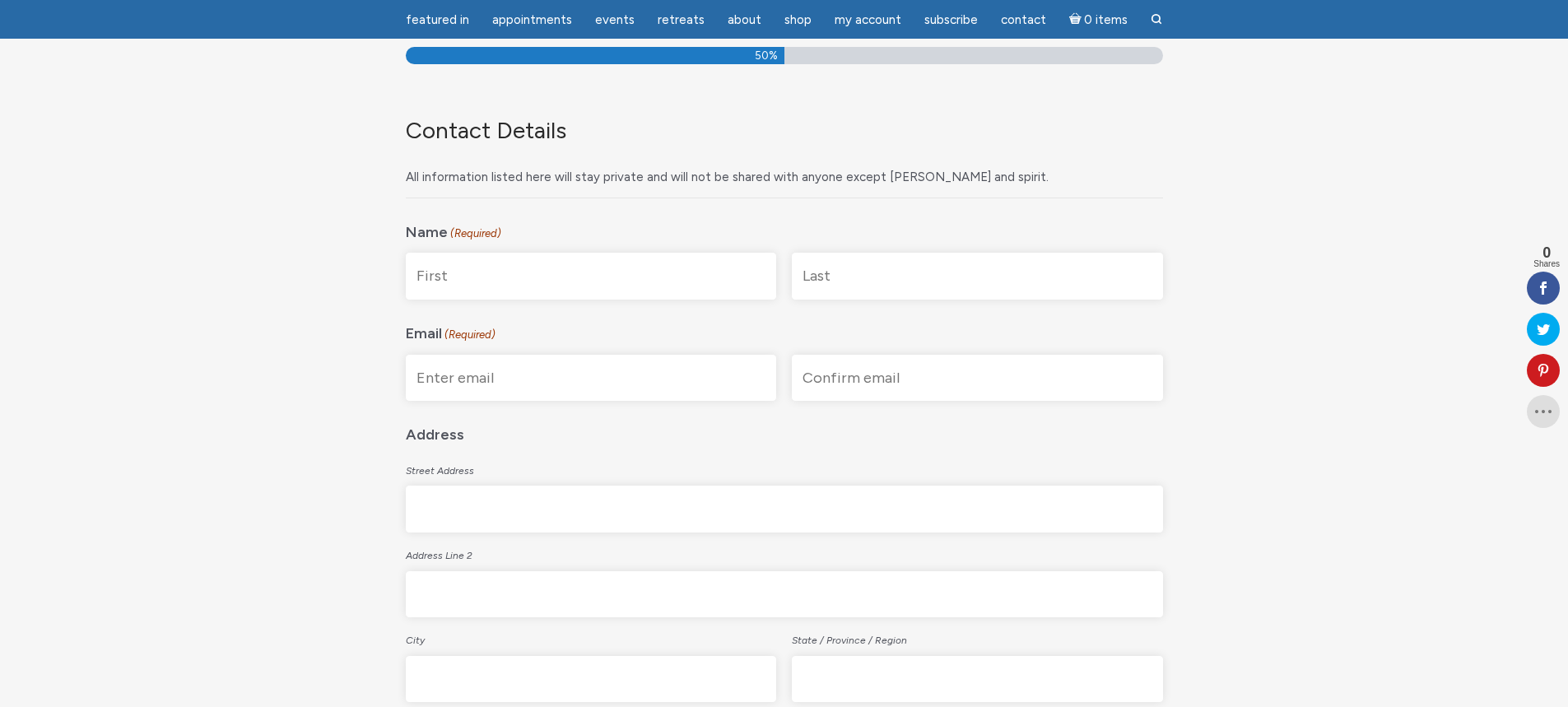
click at [542, 289] on input "First" at bounding box center [591, 275] width 372 height 47
type input "Reenat"
type input "[PERSON_NAME]"
type input "[EMAIL_ADDRESS][DOMAIN_NAME]"
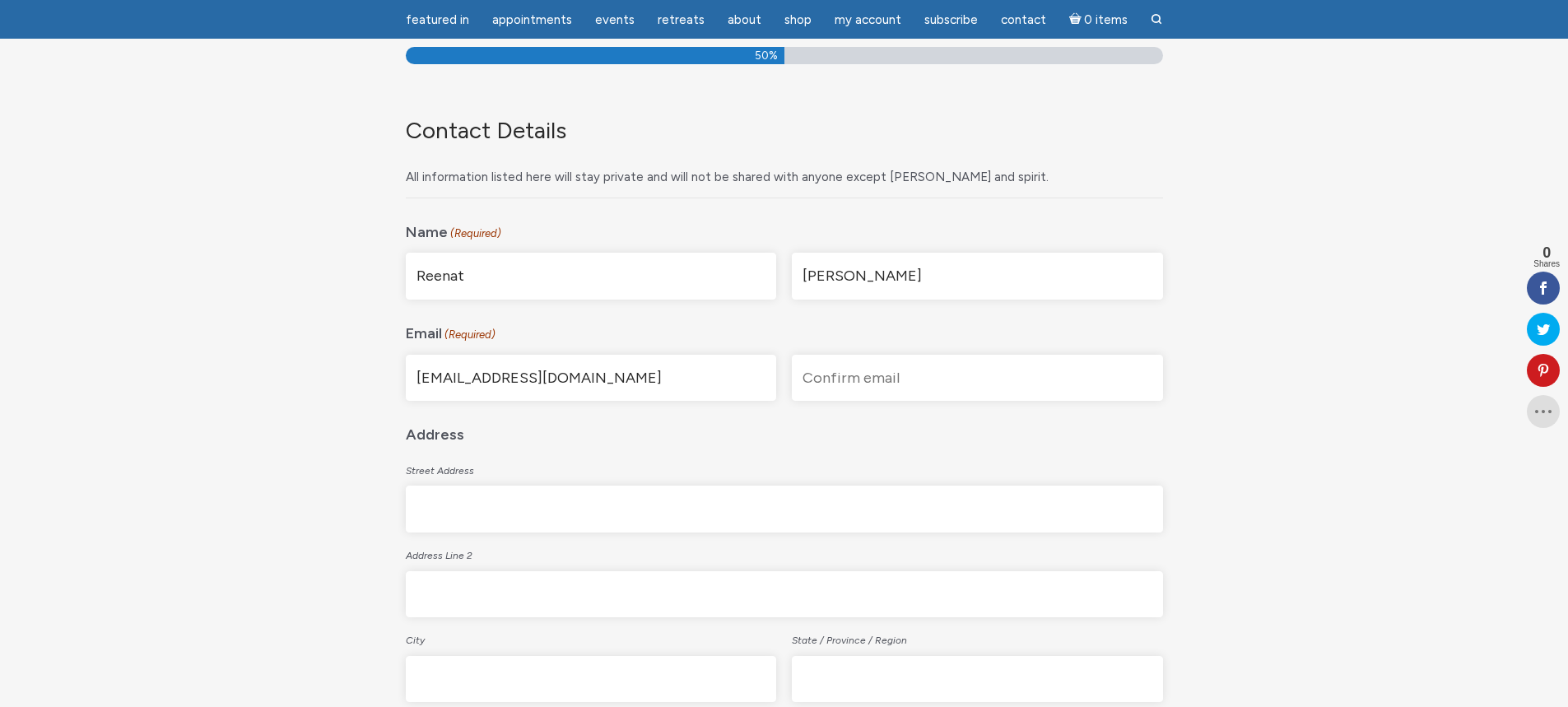
type input "12436 Caminito Valioso"
type input "[GEOGRAPHIC_DATA]"
type input "CA"
type input "92130"
select select "United States"
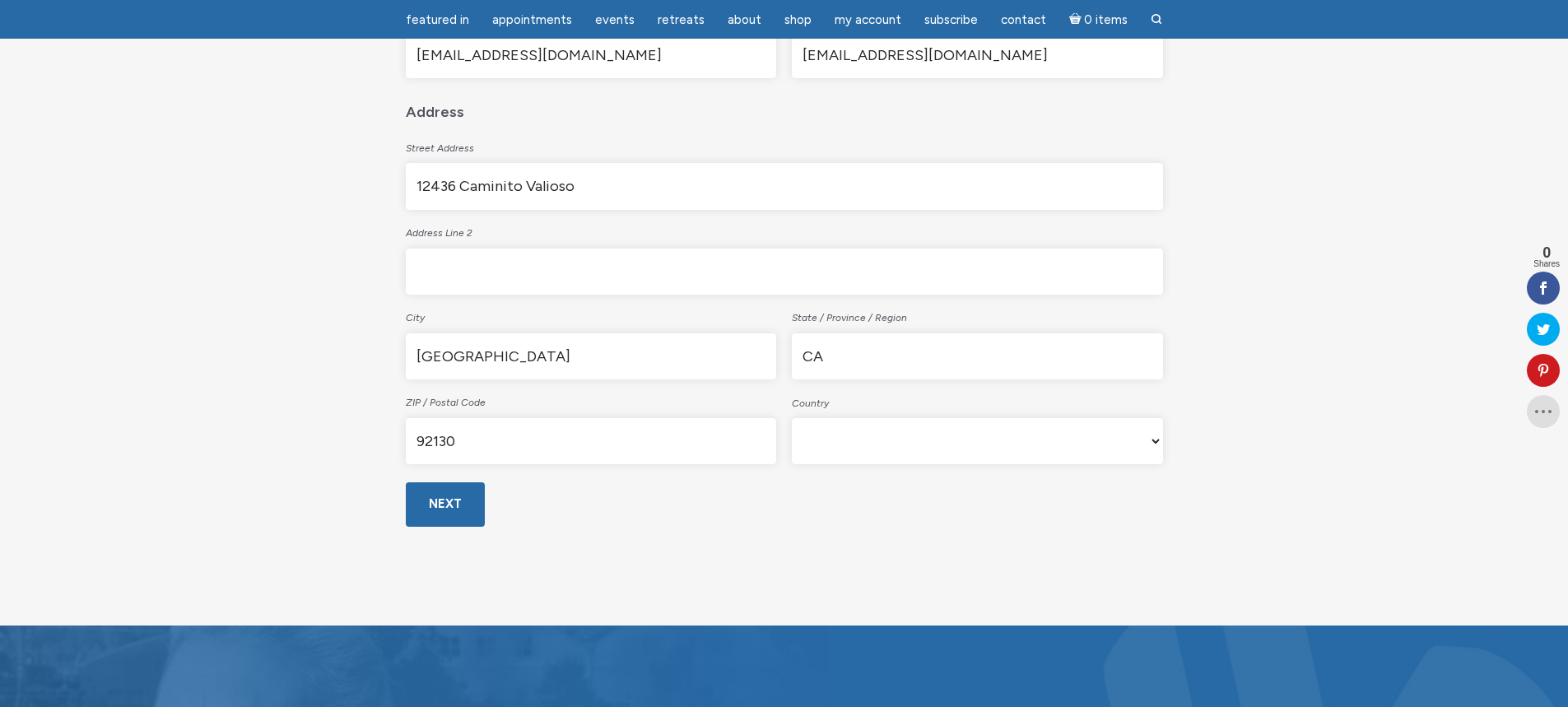
scroll to position [576, 0]
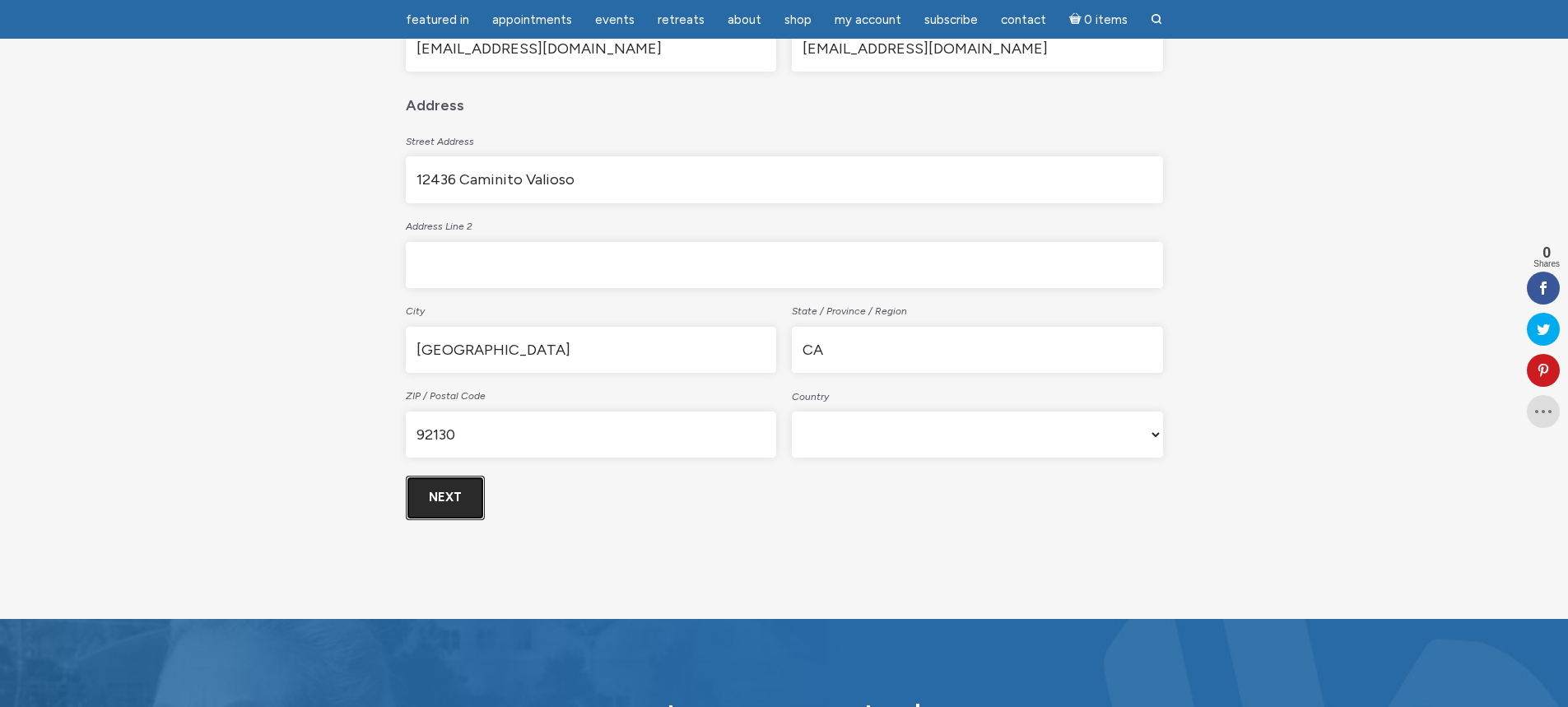
click at [447, 506] on input "Next" at bounding box center [445, 497] width 79 height 44
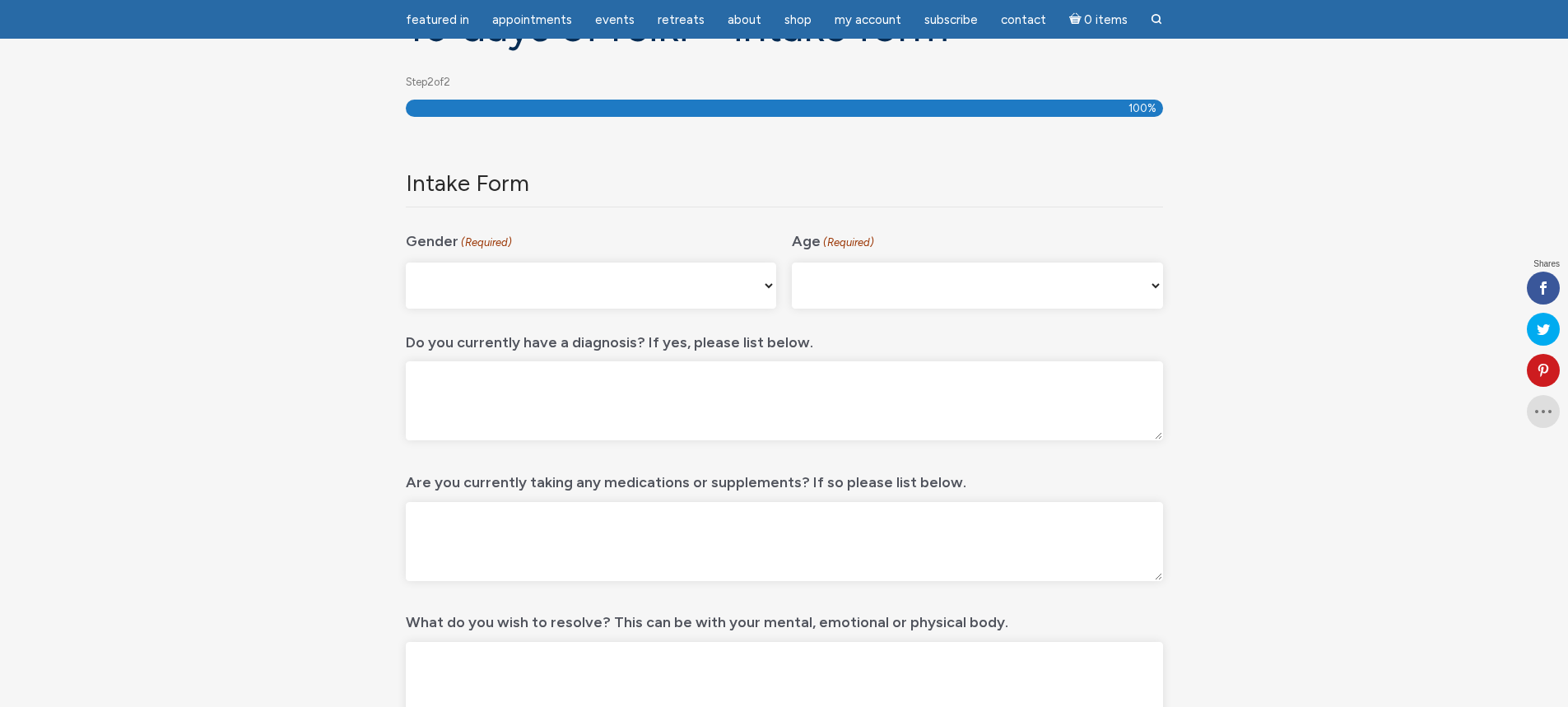
scroll to position [218, 0]
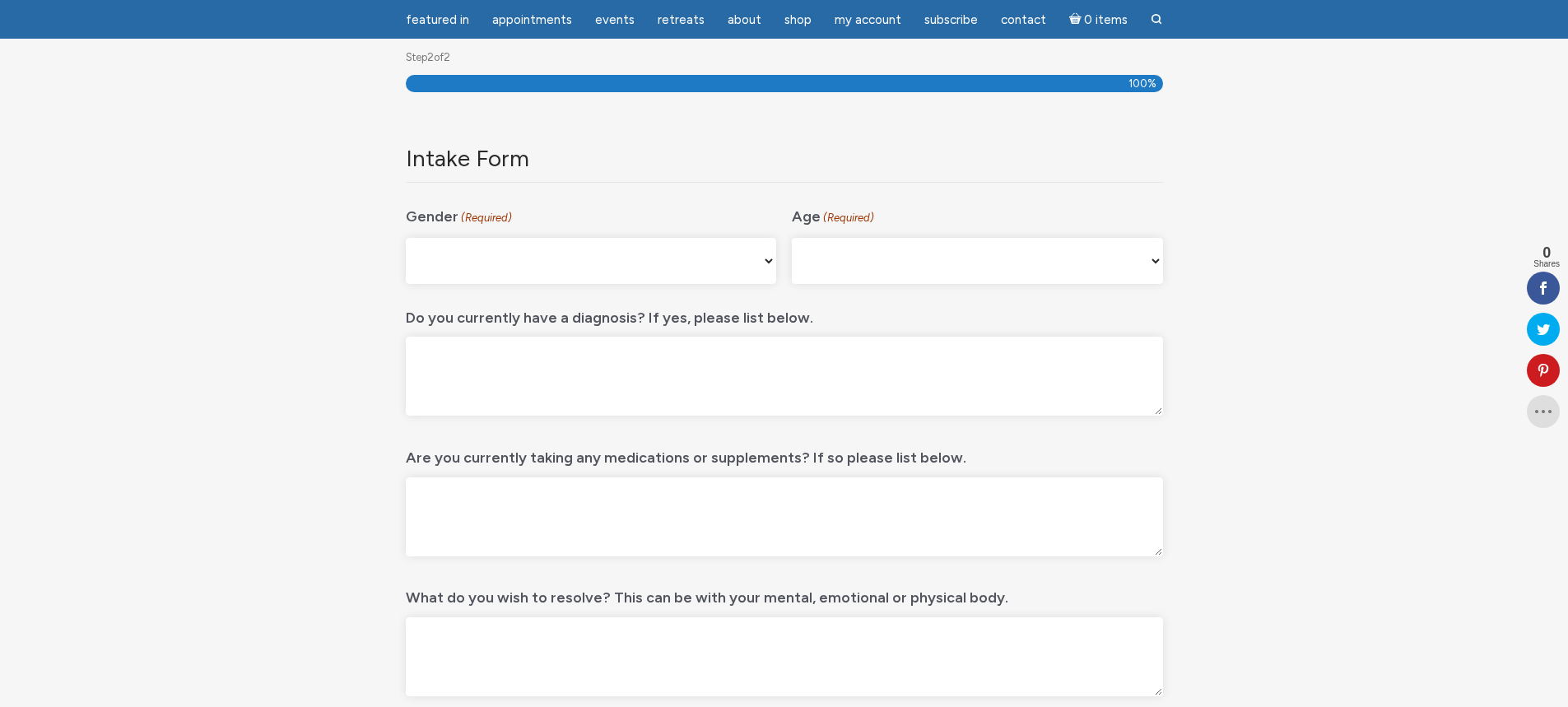
click at [527, 263] on select "[DEMOGRAPHIC_DATA] [DEMOGRAPHIC_DATA] [DEMOGRAPHIC_DATA] [DEMOGRAPHIC_DATA] My …" at bounding box center [591, 260] width 372 height 46
select select "[DEMOGRAPHIC_DATA]"
click at [405, 237] on select "[DEMOGRAPHIC_DATA] [DEMOGRAPHIC_DATA] [DEMOGRAPHIC_DATA] [DEMOGRAPHIC_DATA] My …" at bounding box center [591, 260] width 372 height 46
click at [899, 259] on select "16-24 25-34 35-44 45-54 55-64 65+" at bounding box center [978, 260] width 372 height 46
select select "35-44"
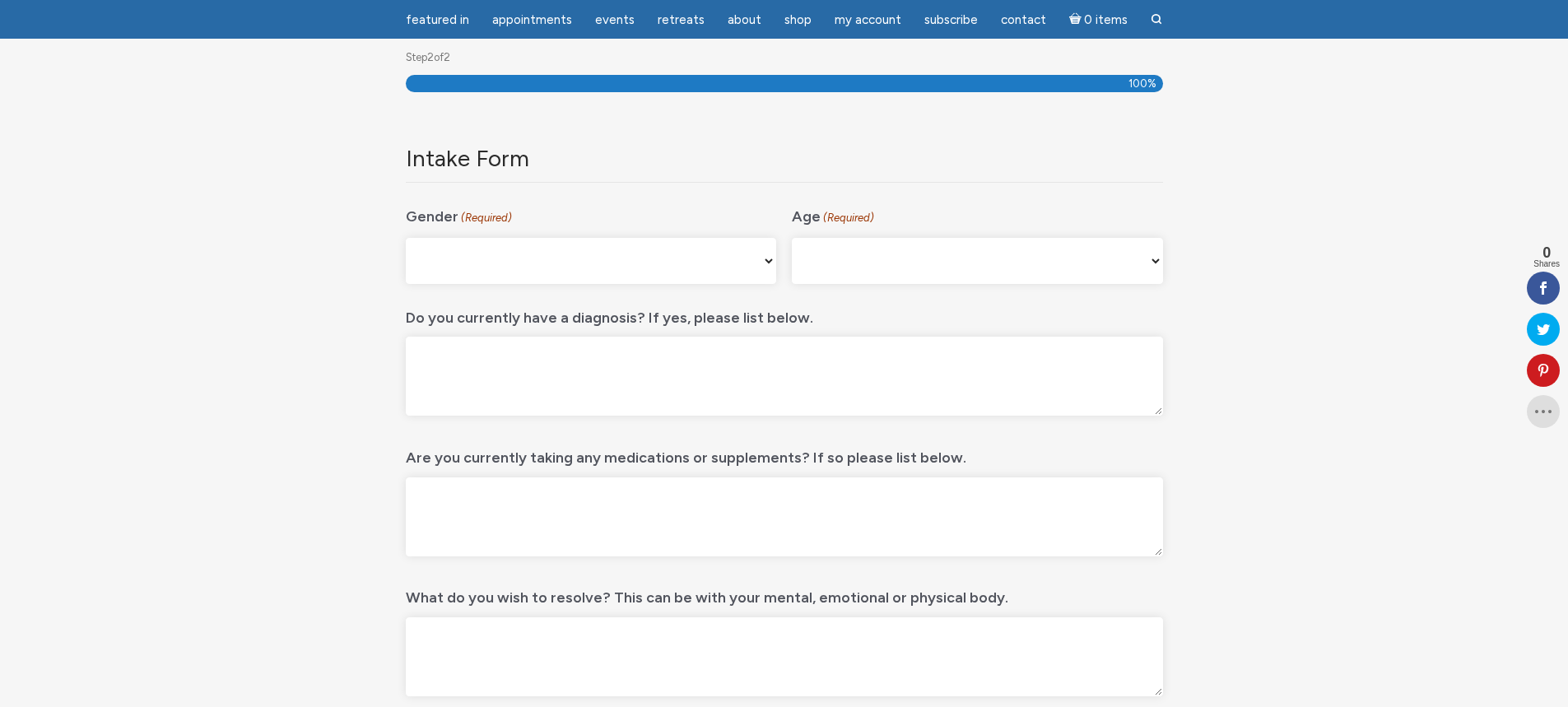
click at [792, 237] on select "16-24 25-34 35-44 45-54 55-64 65+" at bounding box center [978, 260] width 372 height 46
click at [554, 381] on textarea "Do you currently have a diagnosis? If yes, please list below." at bounding box center [784, 376] width 757 height 79
type textarea "no"
click at [766, 497] on textarea "Are you currently taking any medications or supplements? If so please list belo…" at bounding box center [784, 517] width 757 height 79
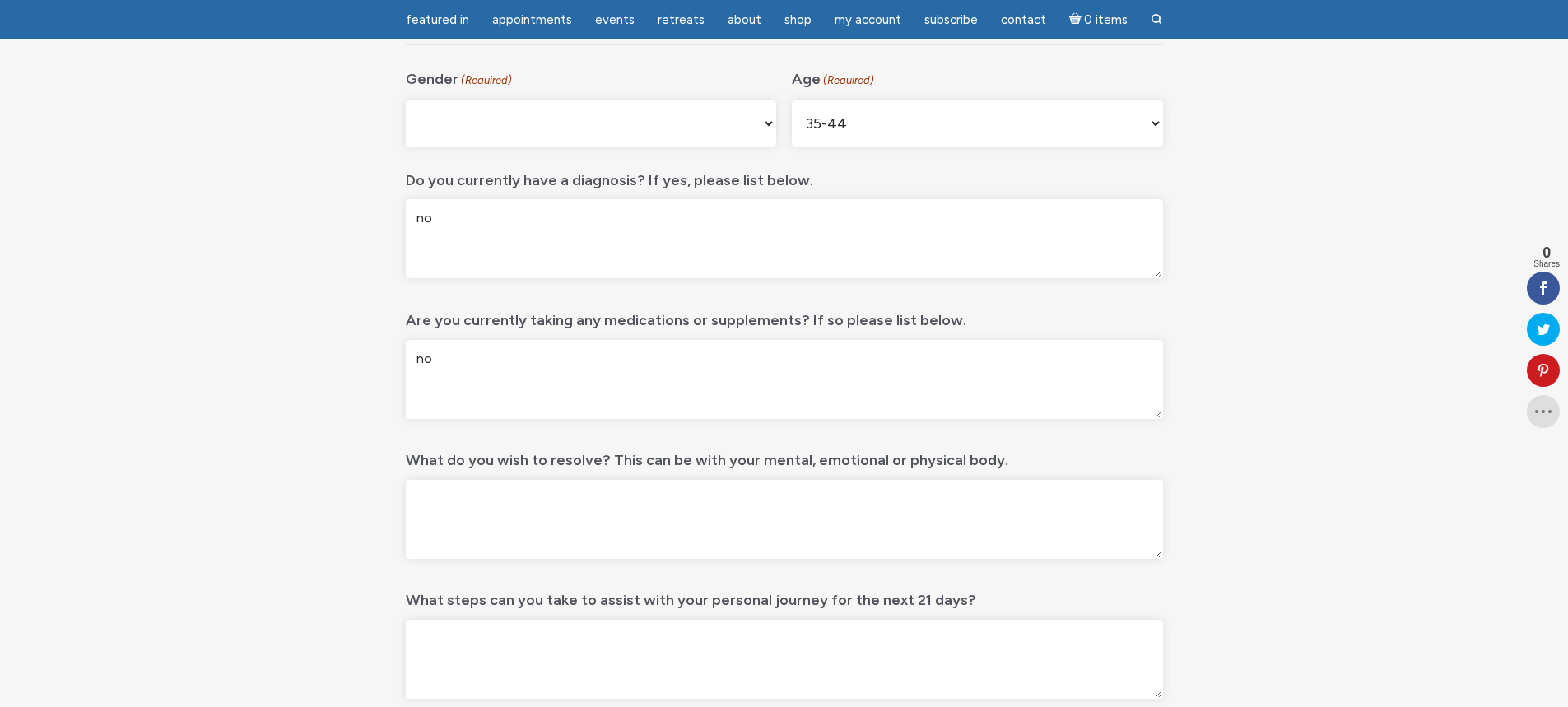
scroll to position [383, 0]
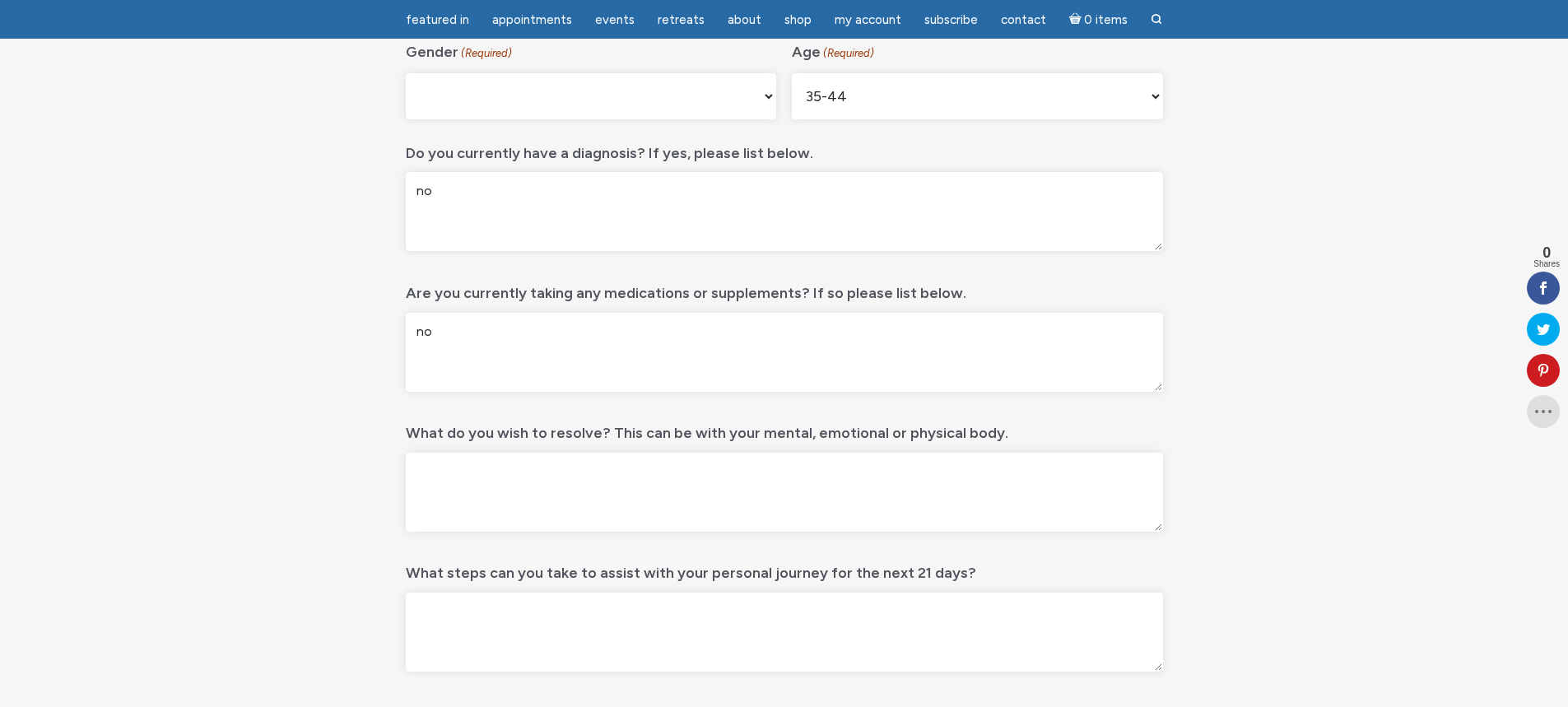
type textarea "no"
click at [771, 478] on textarea "What do you wish to resolve? This can be with your mental, emotional or physica…" at bounding box center [784, 493] width 757 height 79
click at [668, 473] on textarea "Feelings of low self worth and being unable to achieve success in my profession…" at bounding box center [784, 493] width 757 height 79
click at [616, 476] on textarea "Feelings of low self worth and inavbility to achieve success in my professional…" at bounding box center [784, 493] width 757 height 79
click at [821, 488] on textarea "Feelings of low self worth and inability to achieve success in my professional …" at bounding box center [784, 493] width 757 height 79
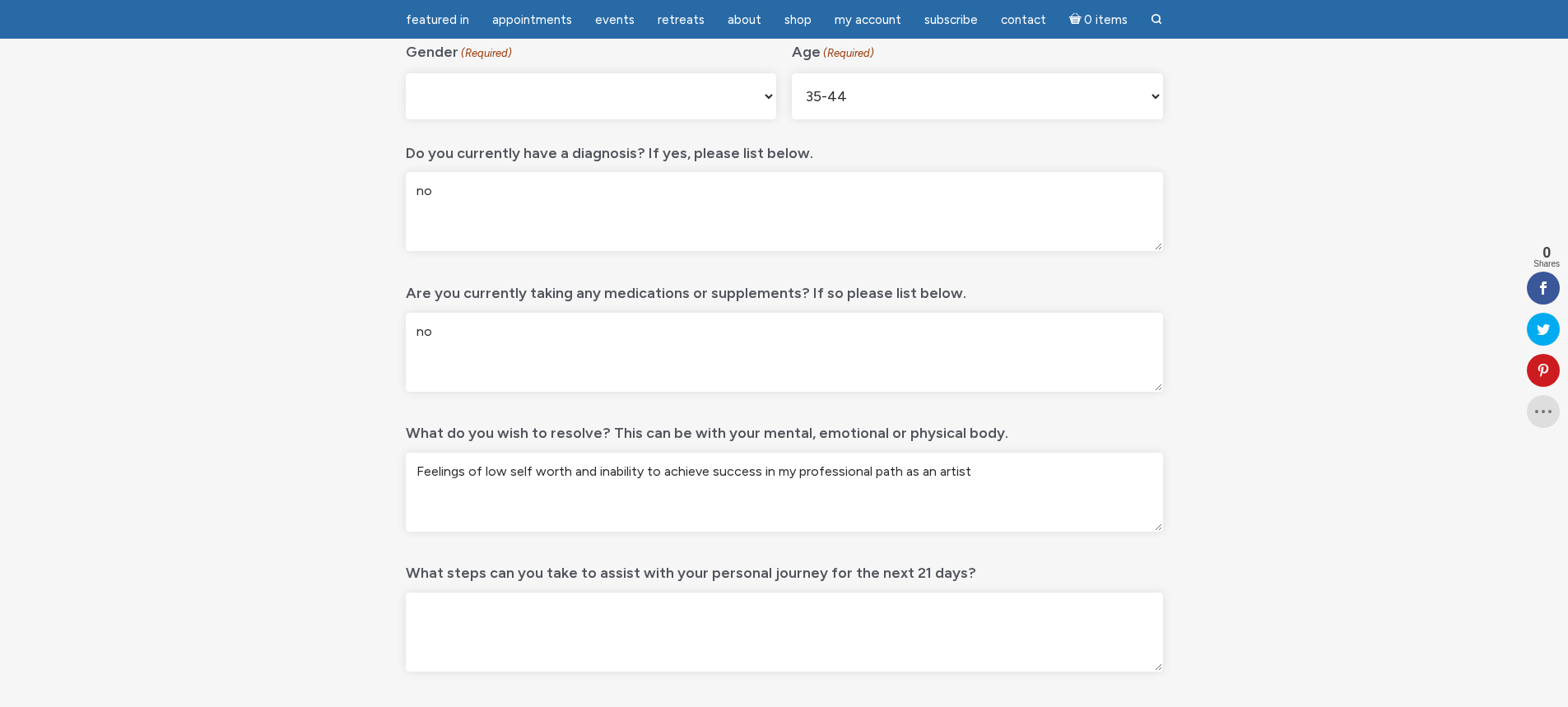
click at [967, 475] on textarea "Feelings of low self worth and inability to achieve success in my professional …" at bounding box center [784, 493] width 757 height 79
click at [987, 476] on textarea "Feelings of low self worth and the inability to achieve success in my professio…" at bounding box center [784, 493] width 757 height 79
click at [1100, 471] on textarea "Feelings of low self worth and the inability to achieve success in my professio…" at bounding box center [784, 493] width 757 height 79
click at [1101, 471] on textarea "Feelings of low self worth and the inability to achieve success in my professio…" at bounding box center [784, 493] width 757 height 79
click at [570, 492] on textarea "Feelings of low self worth and the inability to achieve success in my professio…" at bounding box center [784, 493] width 757 height 79
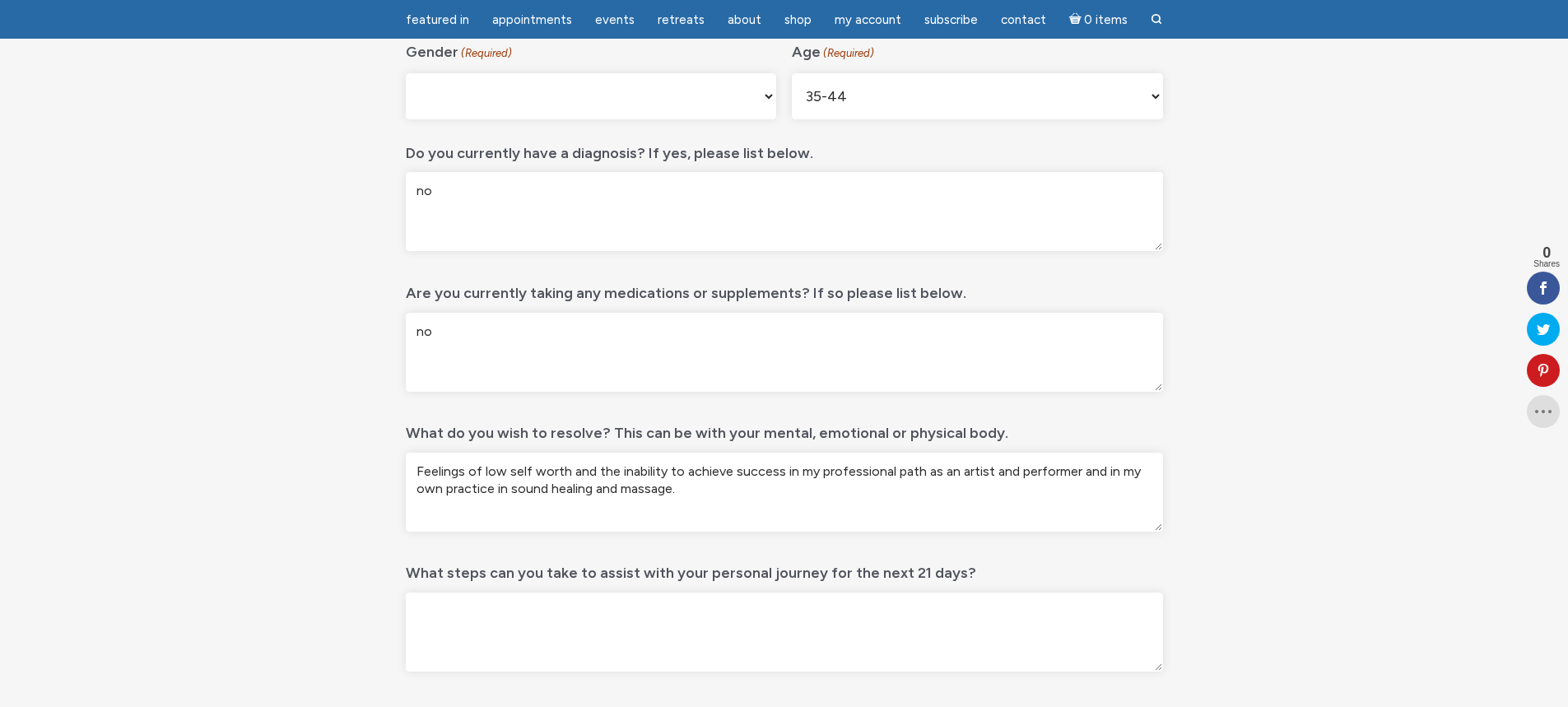
click at [508, 486] on textarea "Feelings of low self worth and the inability to achieve success in my professio…" at bounding box center [784, 493] width 757 height 79
drag, startPoint x: 693, startPoint y: 488, endPoint x: 500, endPoint y: 494, distance: 193.1
click at [500, 494] on textarea "Feelings of low self worth and the inability to achieve success in my professio…" at bounding box center [784, 493] width 757 height 79
click at [520, 492] on textarea "Feelings of low self worth and the inability to achieve success in my professio…" at bounding box center [784, 493] width 757 height 79
click at [684, 494] on textarea "Feelings of low self worth and the inability to achieve success in my professio…" at bounding box center [784, 493] width 757 height 79
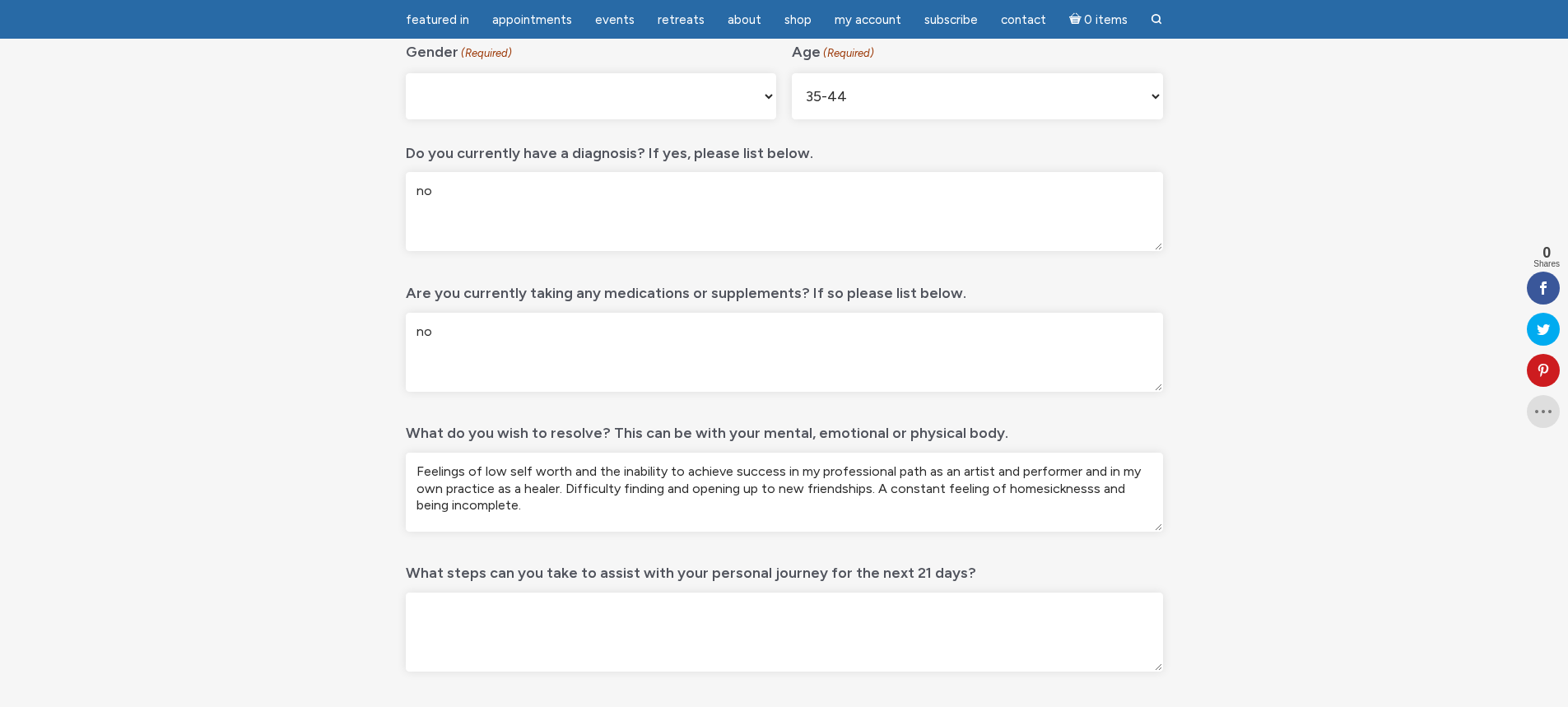
click at [1054, 495] on textarea "Feelings of low self worth and the inability to achieve success in my professio…" at bounding box center [784, 493] width 757 height 79
click at [422, 470] on textarea "Feelings of low self worth and the inability to achieve success in my professio…" at bounding box center [784, 493] width 757 height 79
type textarea "Feelings of low self worth and the inability to achieve success in my professio…"
click at [502, 617] on textarea "What steps can you take to assist with your personal journey for the next 21 da…" at bounding box center [784, 633] width 757 height 79
click at [503, 615] on textarea "take on a clean diet, cutting out sugars and processed foods." at bounding box center [784, 633] width 757 height 79
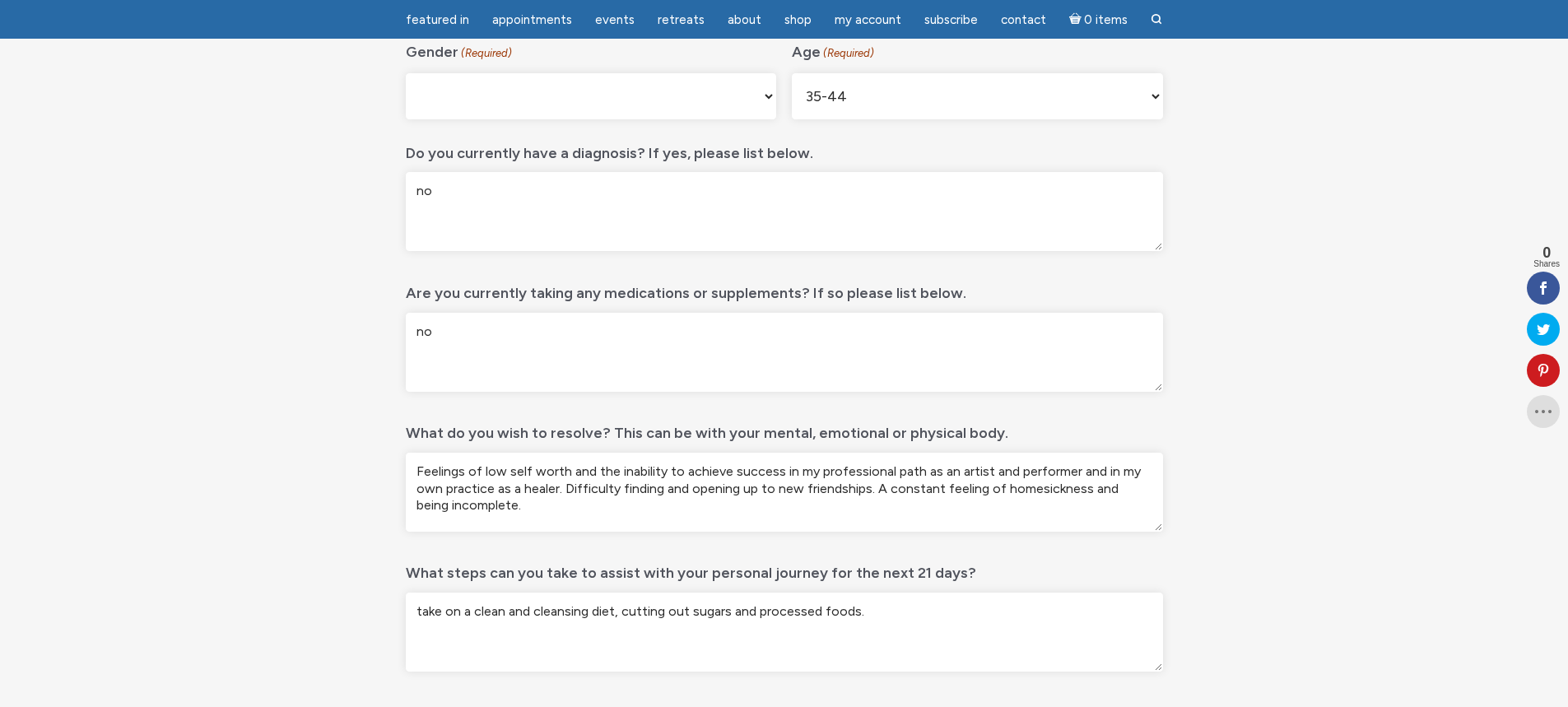
click at [870, 616] on textarea "take on a clean and cleansing diet, cutting out sugars and processed foods." at bounding box center [784, 633] width 757 height 79
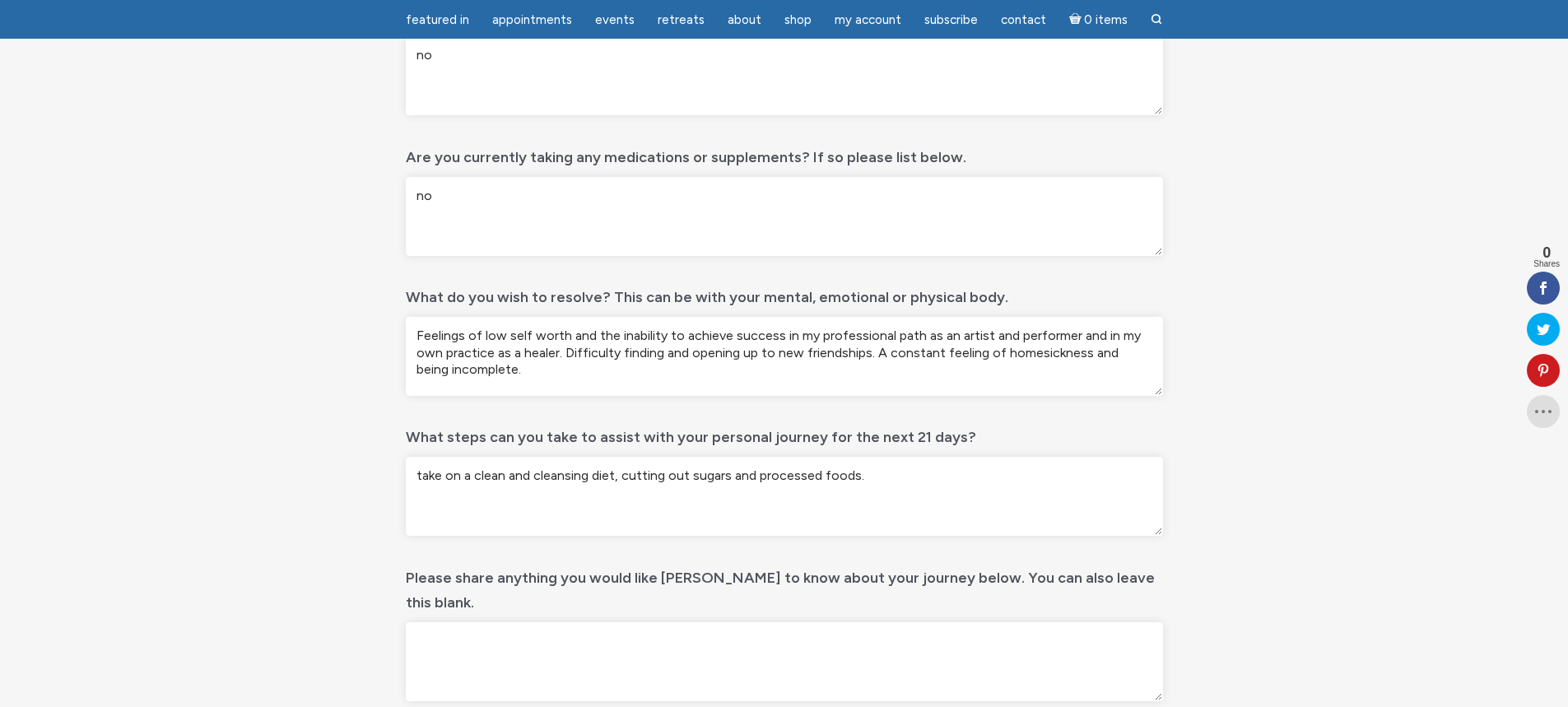
scroll to position [548, 0]
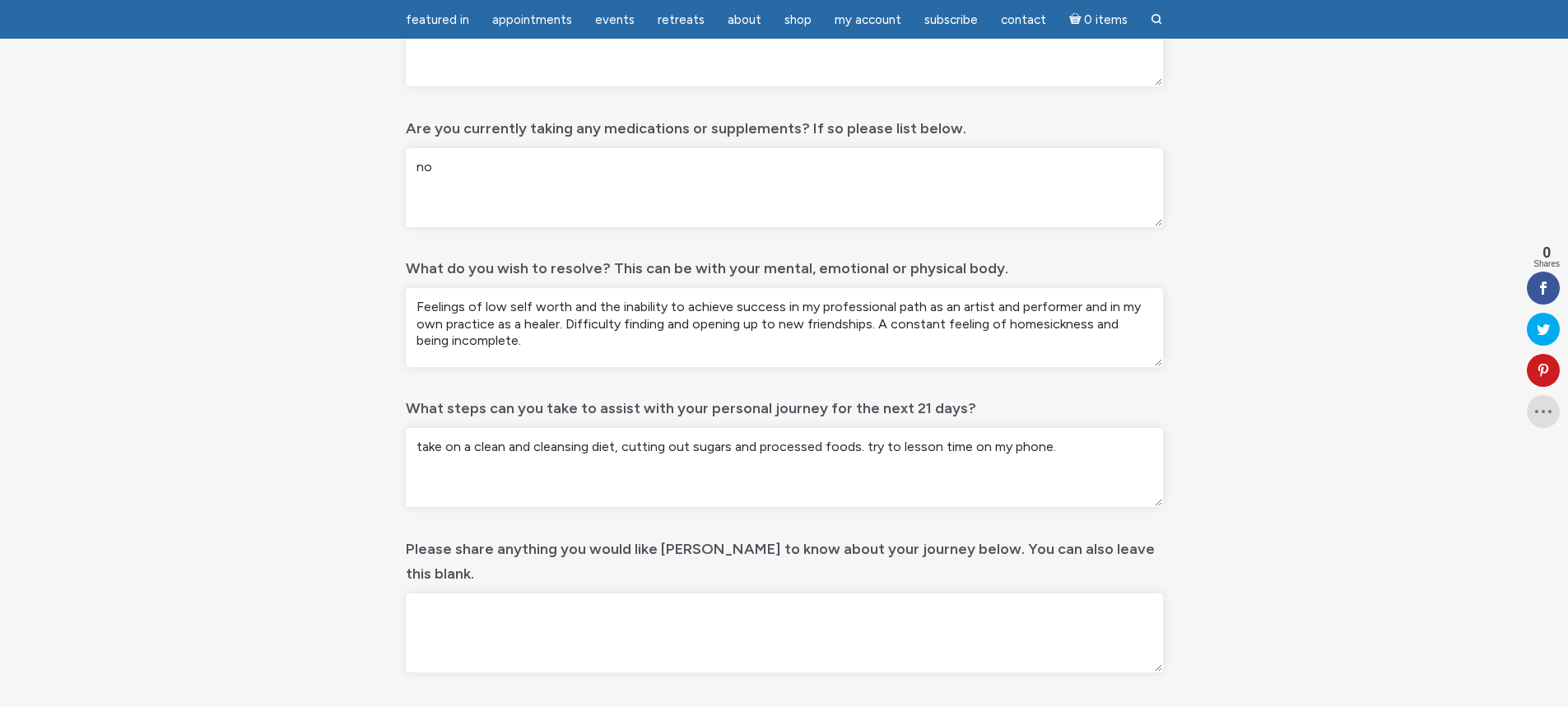
type textarea "take on a clean and cleansing diet, cutting out sugars and processed foods. try…"
click at [582, 600] on textarea "Please share anything you would like Jamie to know about your journey below. Yo…" at bounding box center [784, 633] width 757 height 79
click at [876, 593] on textarea "I feel that in the past couple of years I have begun to find a relationship wit…" at bounding box center [784, 633] width 757 height 79
click at [895, 593] on textarea "I feel that in the past couple of years I have begun to find a relationship wit…" at bounding box center [784, 633] width 757 height 79
click at [968, 593] on textarea "I feel that in the past couple of years I have begun to find a relationship wit…" at bounding box center [784, 633] width 757 height 79
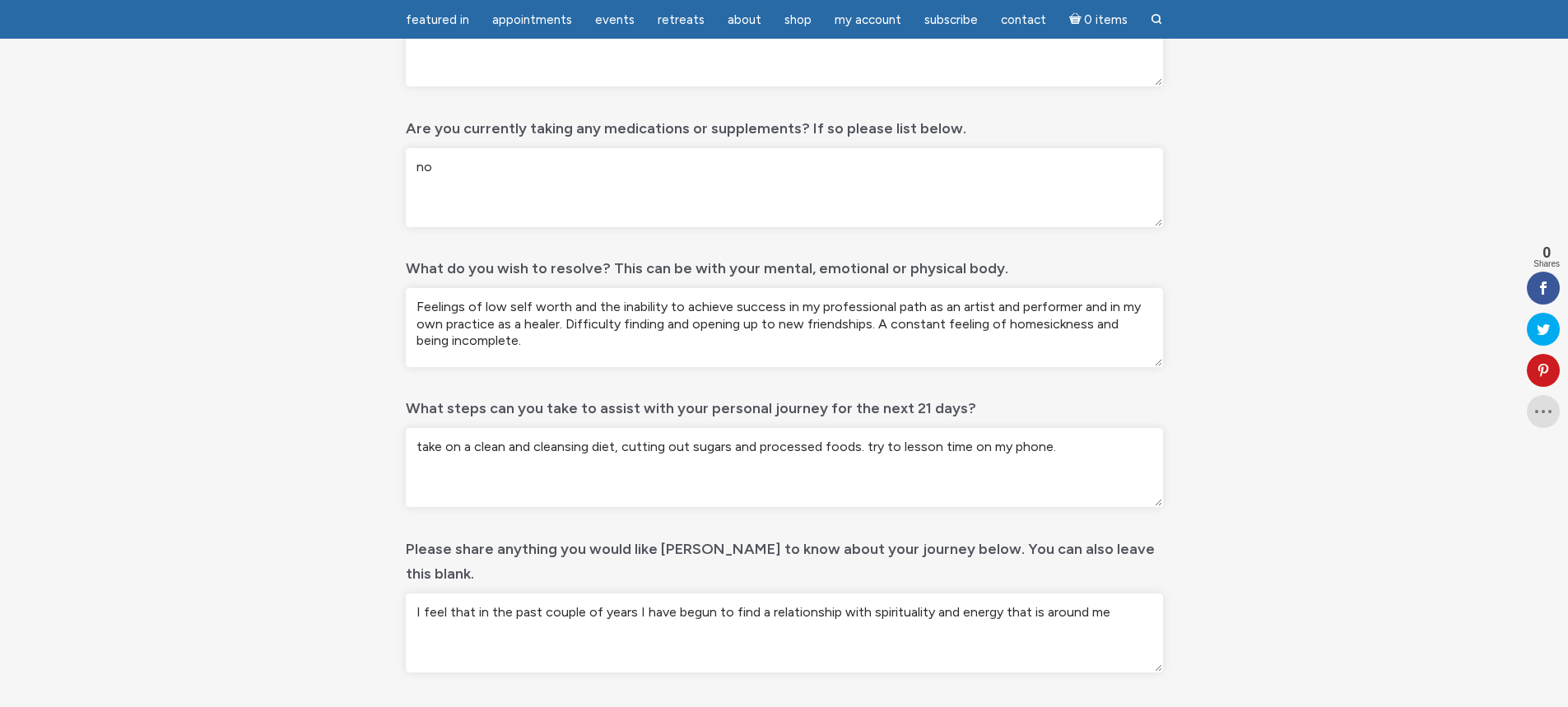
drag, startPoint x: 953, startPoint y: 587, endPoint x: 975, endPoint y: 558, distance: 36.4
click at [951, 593] on textarea "I feel that in the past couple of years I have begun to find a relationship wit…" at bounding box center [784, 633] width 757 height 79
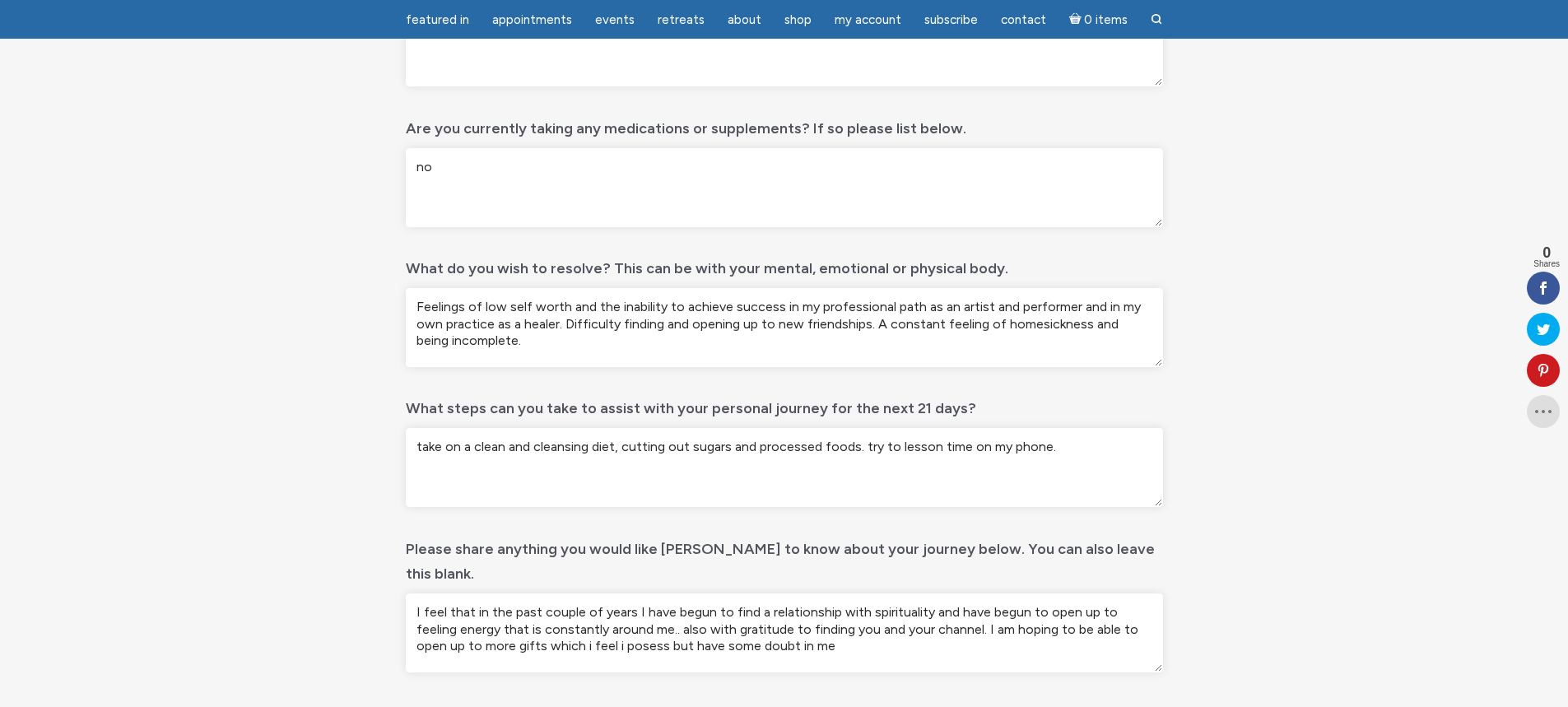
click at [578, 629] on textarea "I feel that in the past couple of years I have begun to find a relationship wit…" at bounding box center [784, 633] width 757 height 79
click at [572, 617] on textarea "I feel that in the past couple of years I have begun to find a relationship wit…" at bounding box center [784, 633] width 757 height 79
click at [765, 593] on textarea "I feel that in the past couple of years I have begun to find a relationship wit…" at bounding box center [784, 633] width 757 height 79
drag, startPoint x: 654, startPoint y: 607, endPoint x: 572, endPoint y: 607, distance: 82.0
click at [572, 607] on textarea "I feel that in the past couple of years I have begun to find a new and exciting…" at bounding box center [784, 633] width 757 height 79
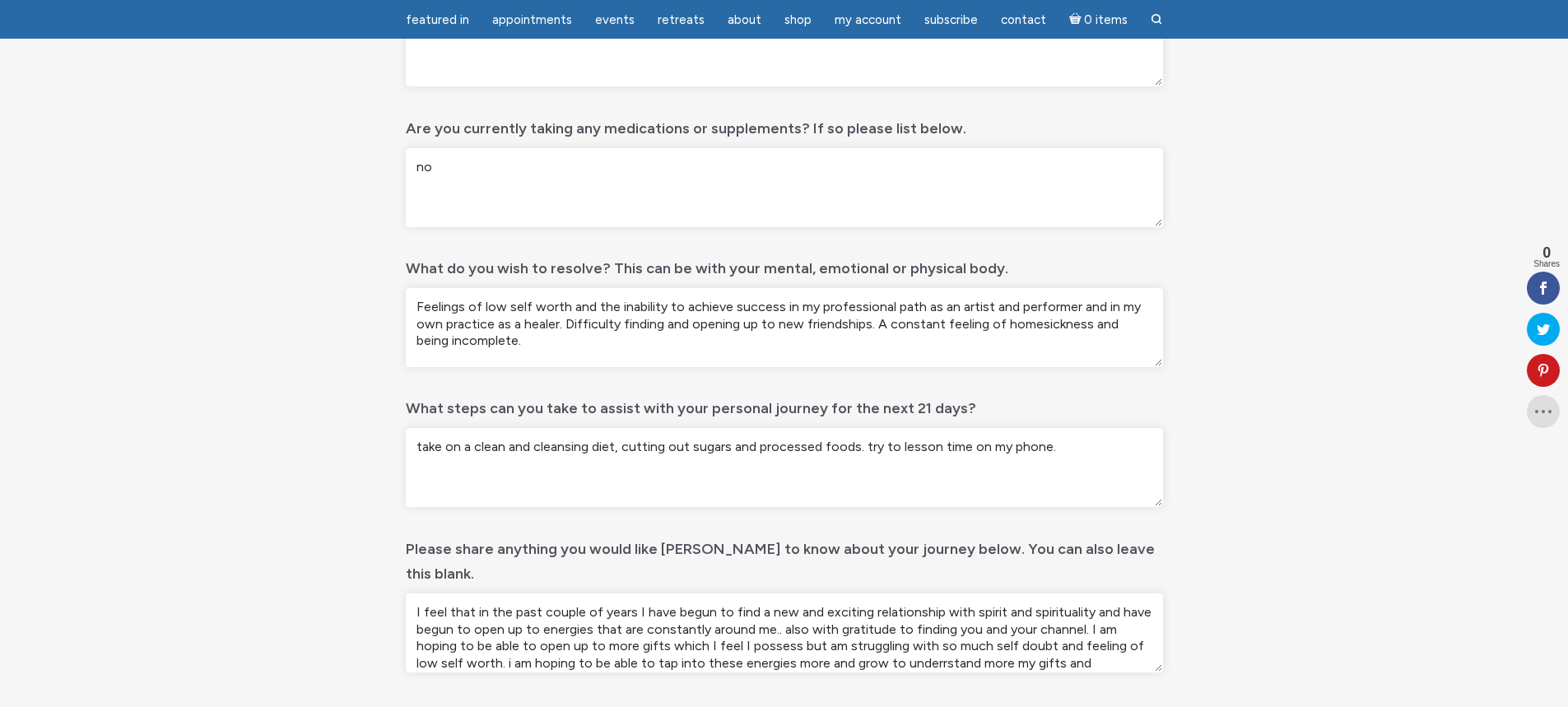
click at [953, 635] on textarea "I feel that in the past couple of years I have begun to find a new and exciting…" at bounding box center [784, 633] width 757 height 79
click at [1019, 636] on textarea "I feel that in the past couple of years I have begun to find a new and exciting…" at bounding box center [784, 633] width 757 height 79
click at [1008, 635] on textarea "I feel that in the past couple of years I have begun to find a new and exciting…" at bounding box center [784, 633] width 757 height 79
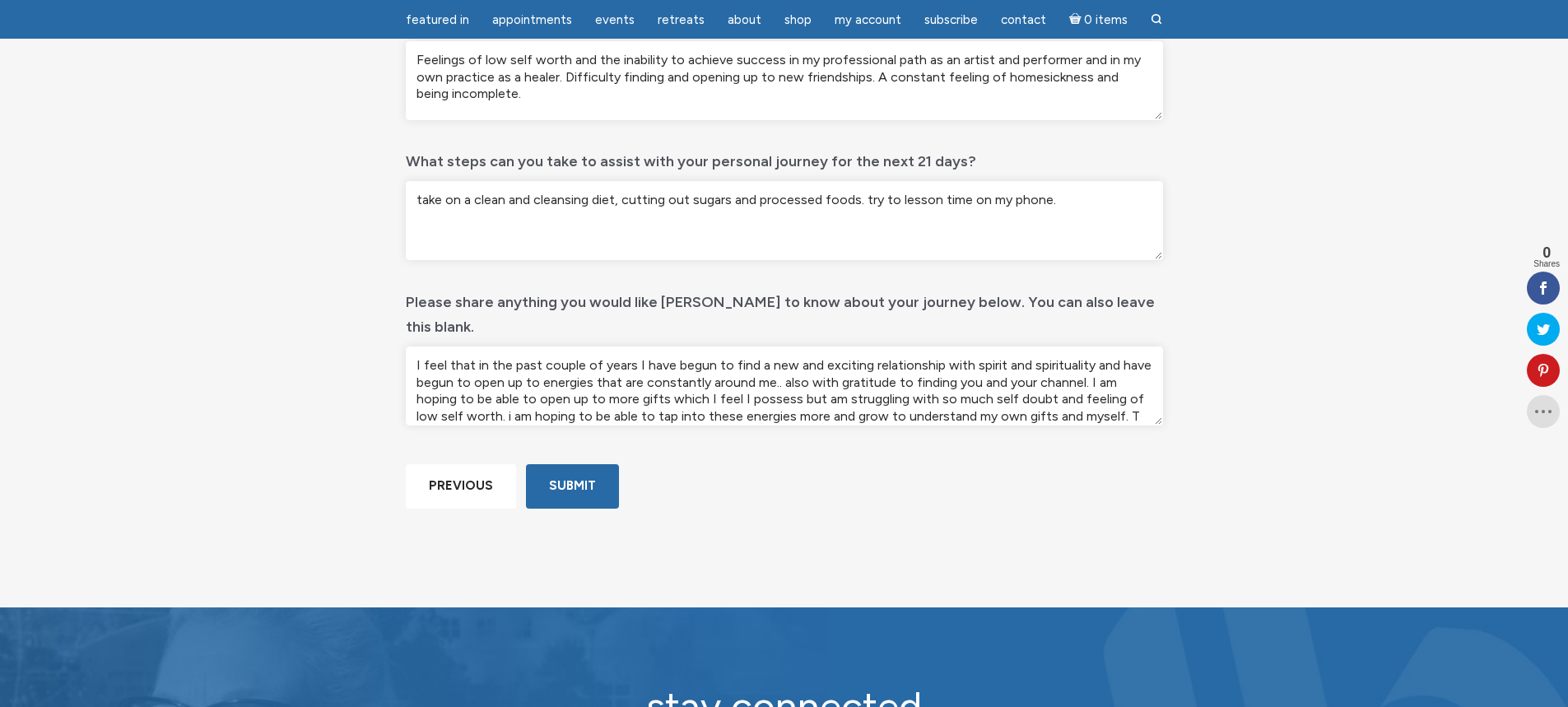
scroll to position [17, 0]
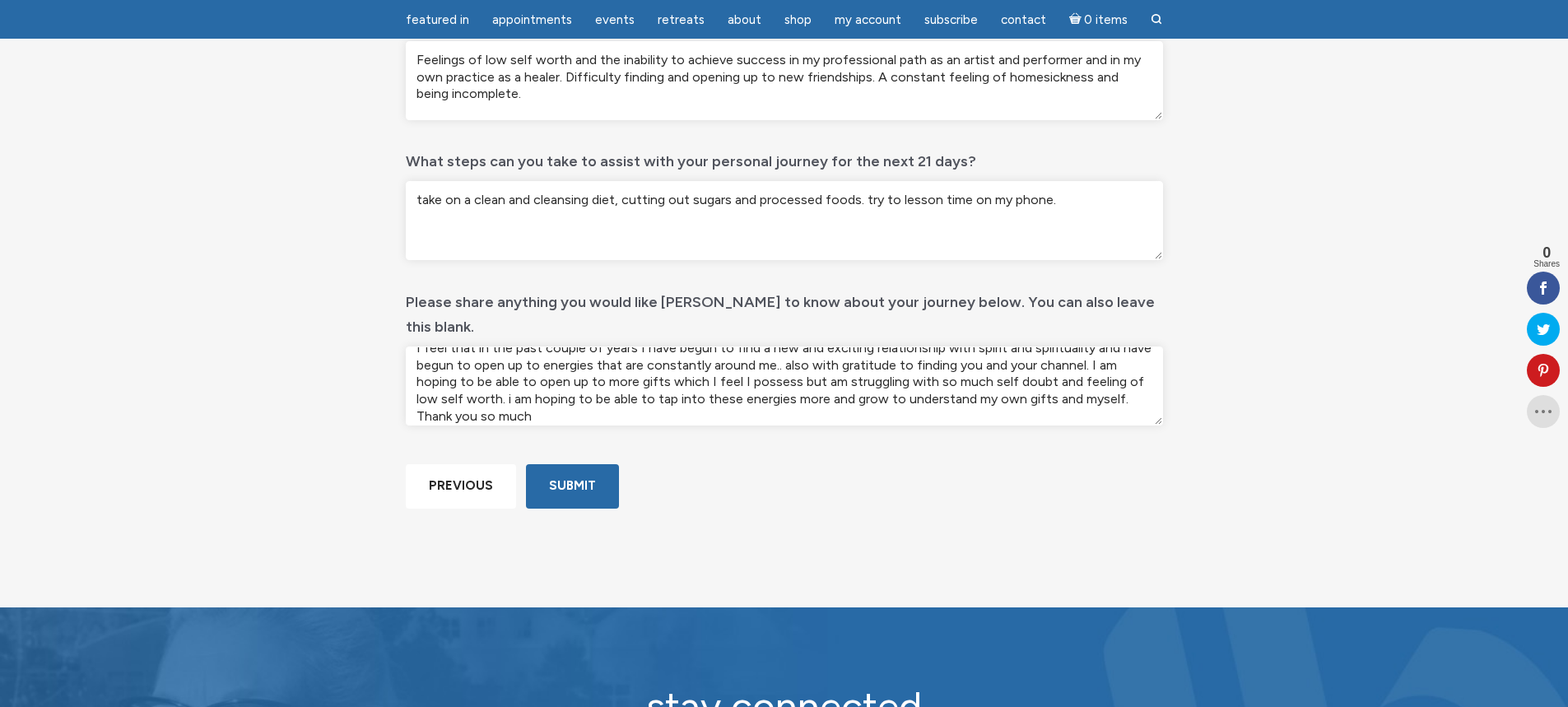
click at [1066, 373] on textarea "I feel that in the past couple of years I have begun to find a new and exciting…" at bounding box center [784, 386] width 757 height 79
click at [1131, 369] on textarea "I feel that in the past couple of years I have begun to find a new and exciting…" at bounding box center [784, 386] width 757 height 79
click at [578, 389] on textarea "I feel that in the past couple of years I have begun to find a new and exciting…" at bounding box center [784, 386] width 757 height 79
click at [761, 392] on textarea "I feel that in the past couple of years I have begun to find a new and exciting…" at bounding box center [784, 386] width 757 height 79
click at [763, 386] on textarea "I feel that in the past couple of years I have begun to find a new and exciting…" at bounding box center [784, 386] width 757 height 79
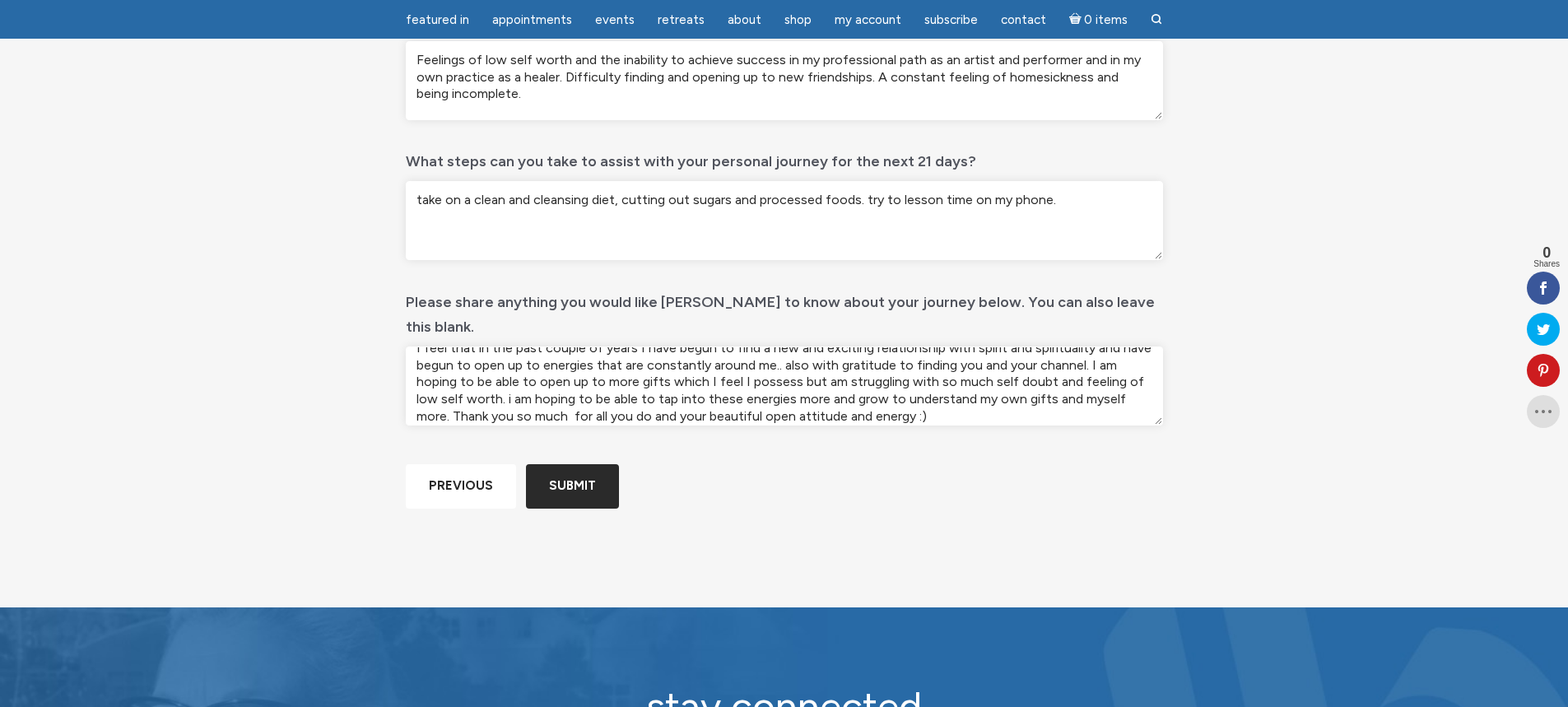
type textarea "I feel that in the past couple of years I have begun to find a new and exciting…"
click at [559, 507] on input "Submit" at bounding box center [572, 486] width 93 height 44
